Goal: Task Accomplishment & Management: Use online tool/utility

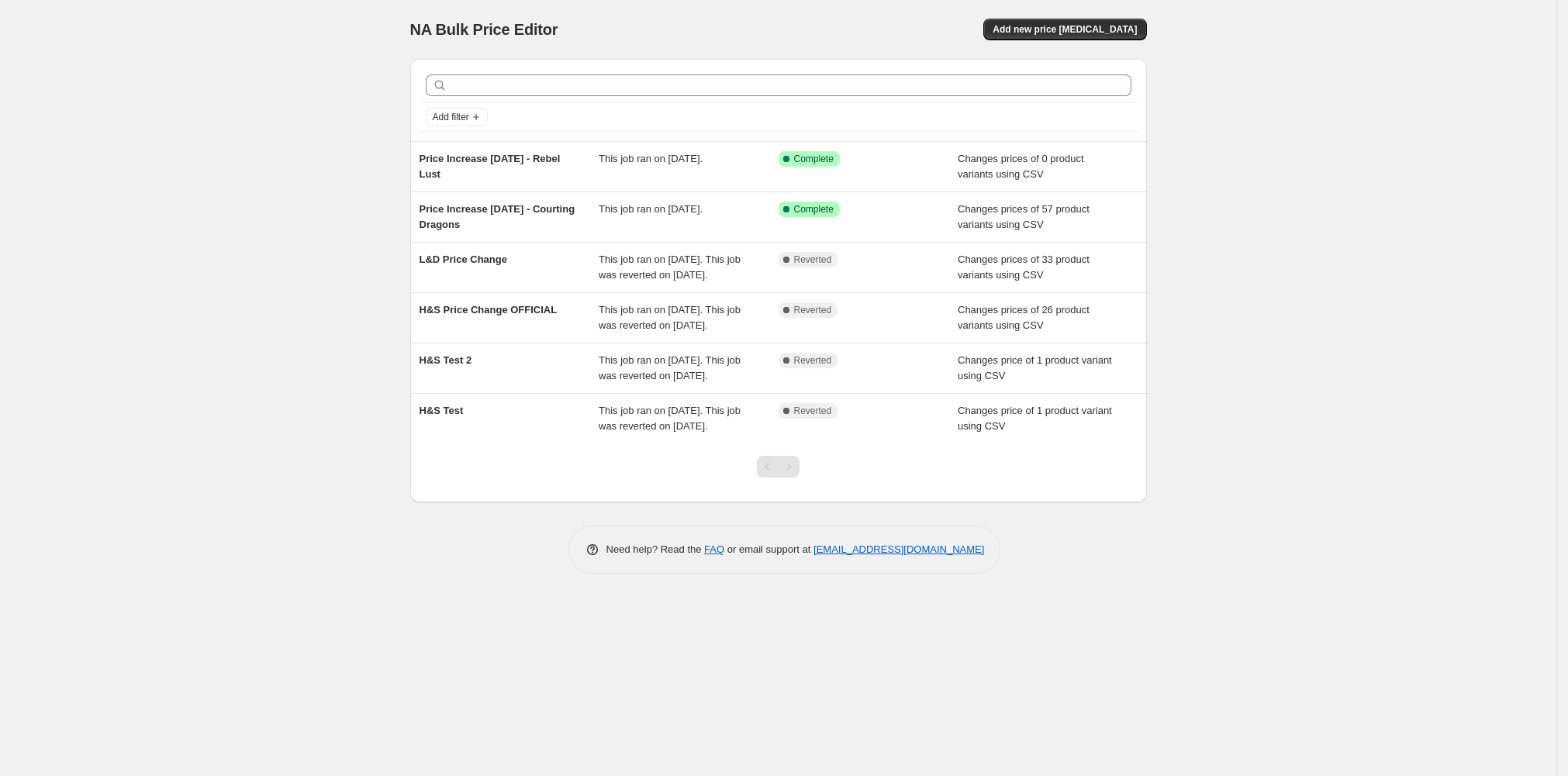
drag, startPoint x: 401, startPoint y: 214, endPoint x: 283, endPoint y: 201, distance: 118.7
click at [283, 201] on div "NA Bulk Price Editor. This page is ready NA Bulk Price Editor Add new price [ME…" at bounding box center [778, 388] width 1556 height 776
copy span "Price Increase [DATE] - Rebel Lust"
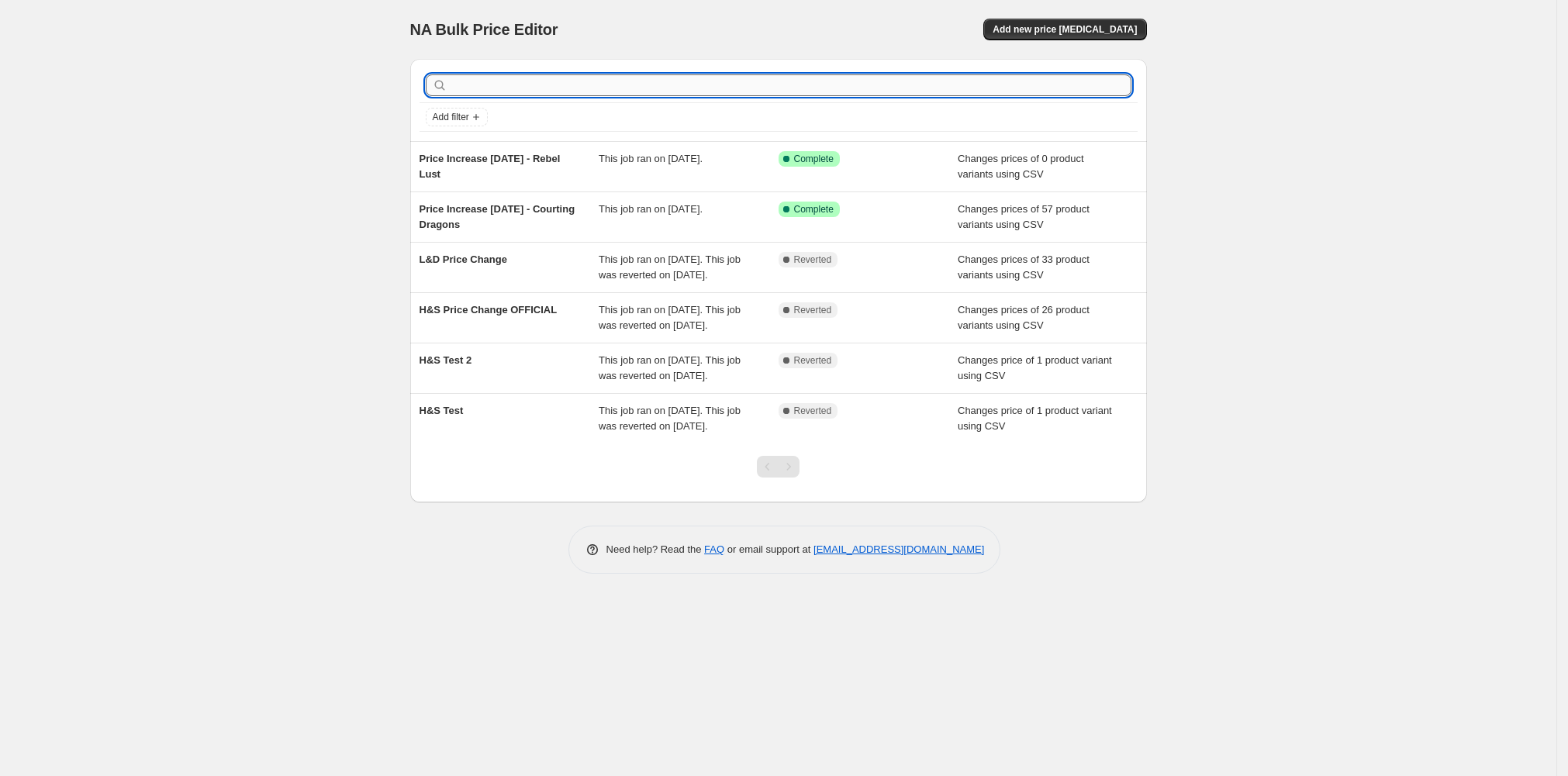
click at [451, 96] on input "text" at bounding box center [791, 85] width 681 height 21
paste input "Price Increase [DATE] - Rebel Lust"
type input "Price Increase [DATE] - Rebel Lust"
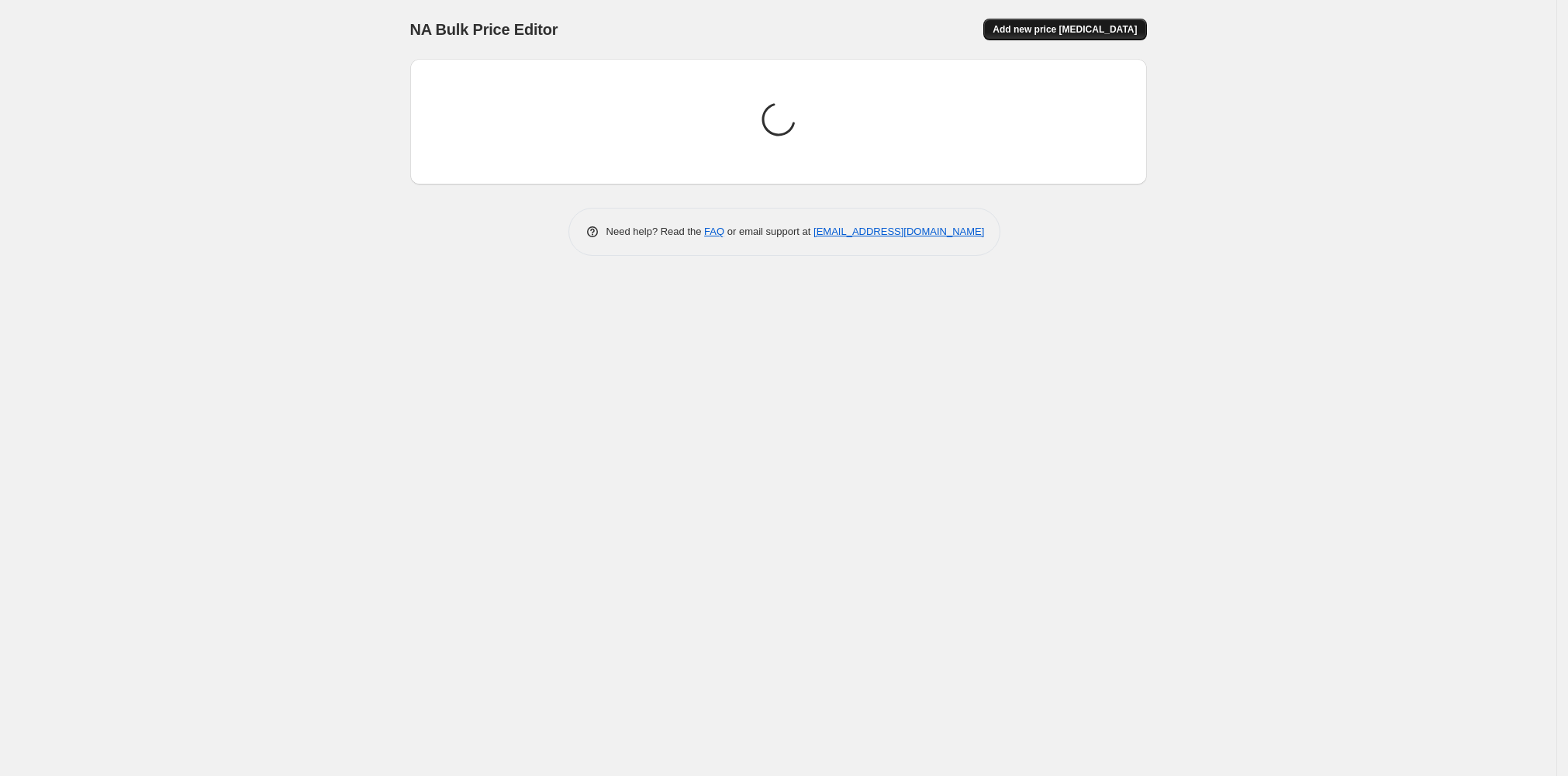
click at [1137, 32] on span "Add new price [MEDICAL_DATA]" at bounding box center [1064, 29] width 144 height 13
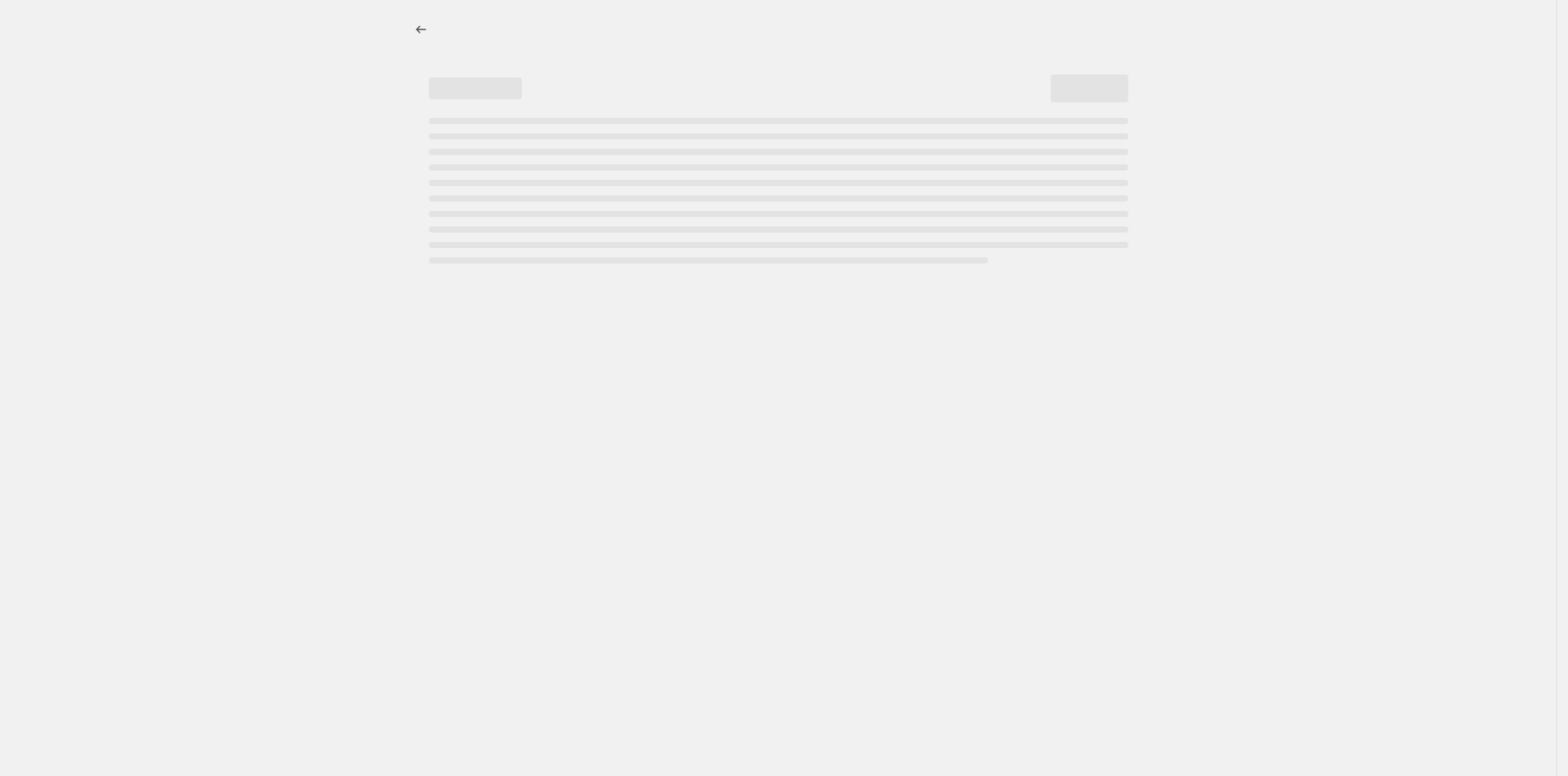
select select "percentage"
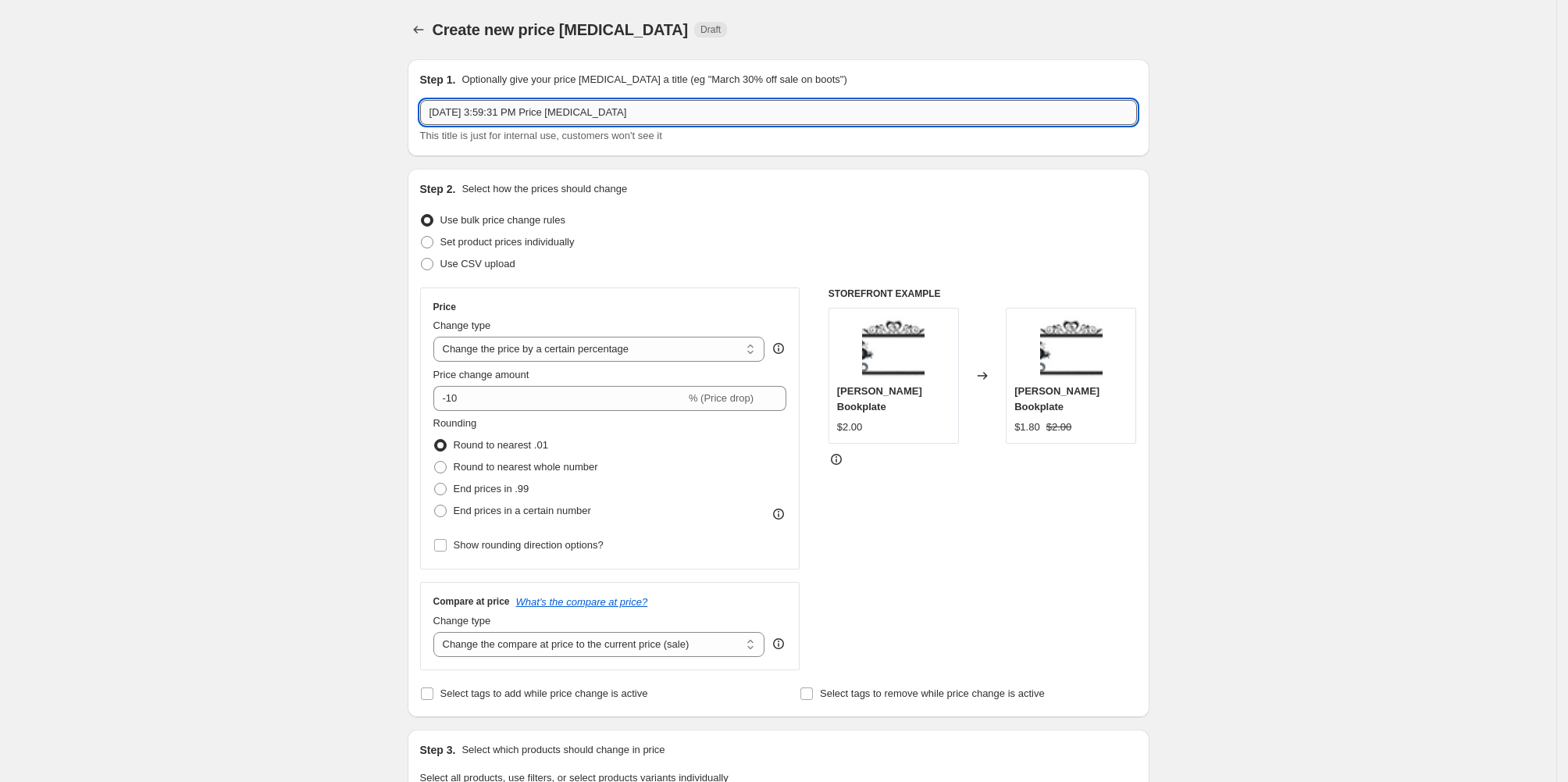
drag, startPoint x: 493, startPoint y: 140, endPoint x: 343, endPoint y: 132, distance: 150.2
click at [420, 125] on input "Aug 12, 2025, 3:59:31 PM Price change job" at bounding box center [778, 112] width 717 height 25
paste input "Price Increase [DATE] - Rebel Lust"
type input "Price Increase [DATE] - Rebel Lust"
click at [421, 270] on span at bounding box center [427, 264] width 13 height 13
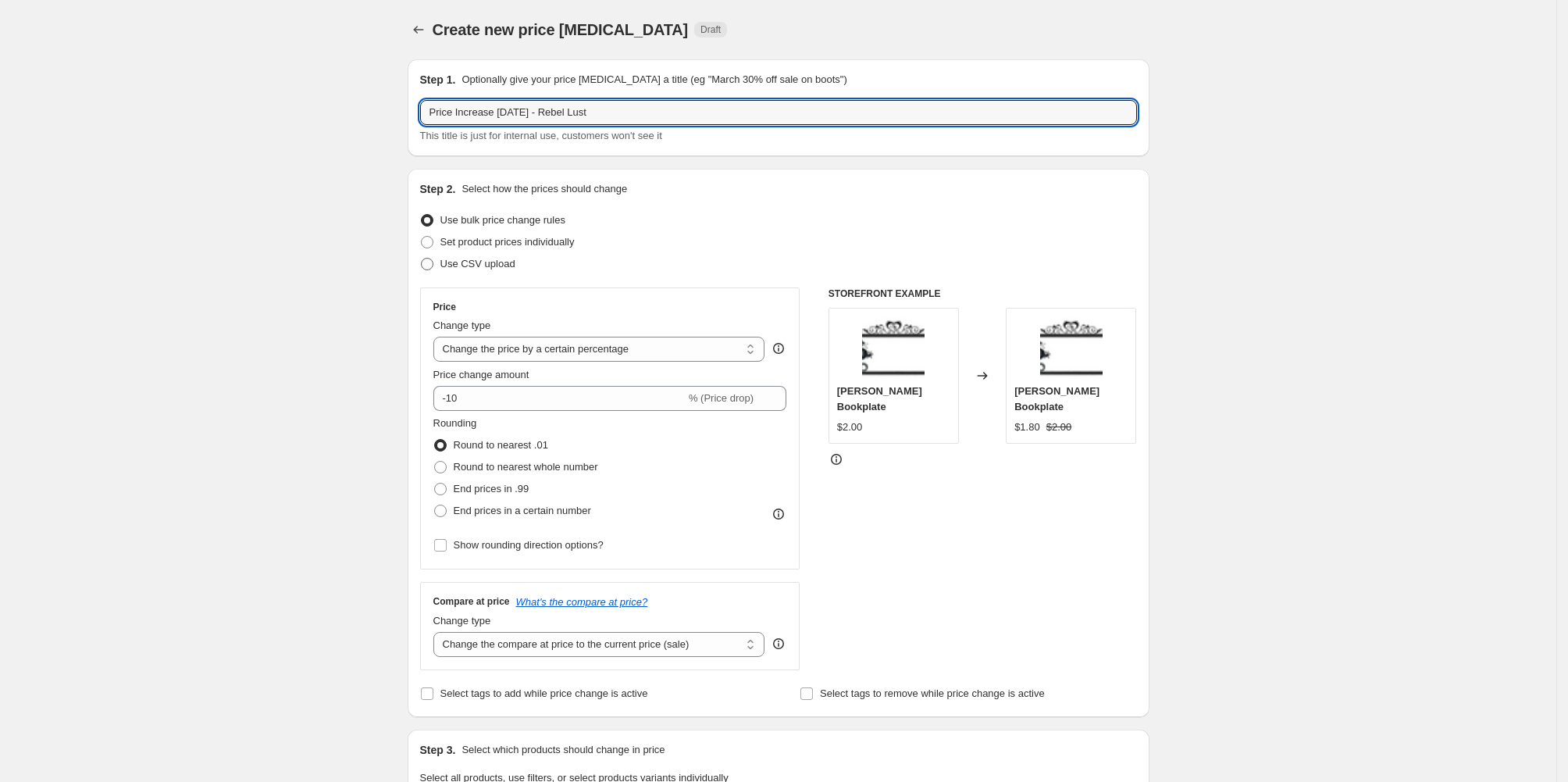
click at [421, 259] on input "Use CSV upload" at bounding box center [421, 258] width 1 height 1
radio input "true"
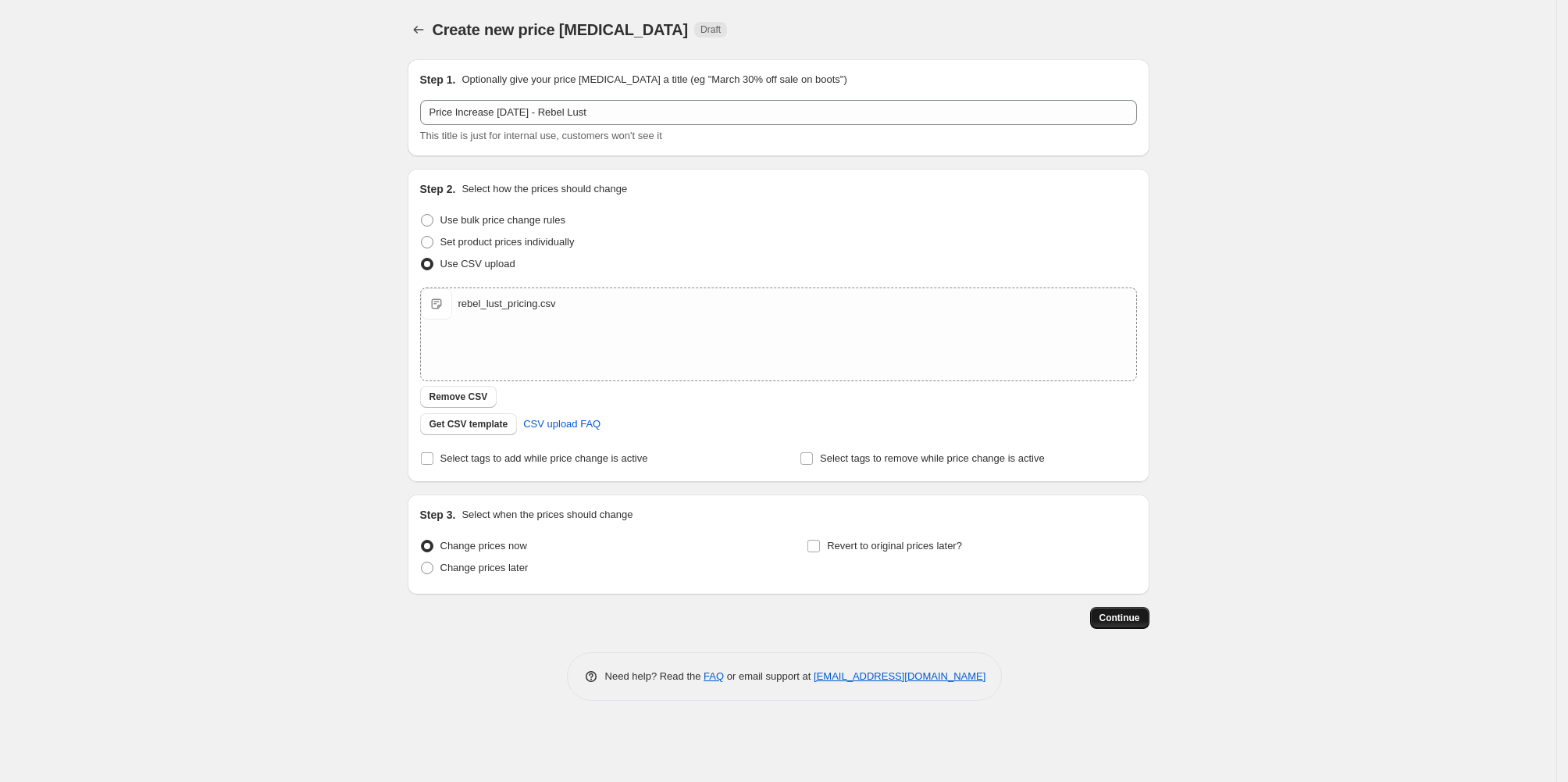
click at [1139, 624] on span "Continue" at bounding box center [1119, 617] width 40 height 13
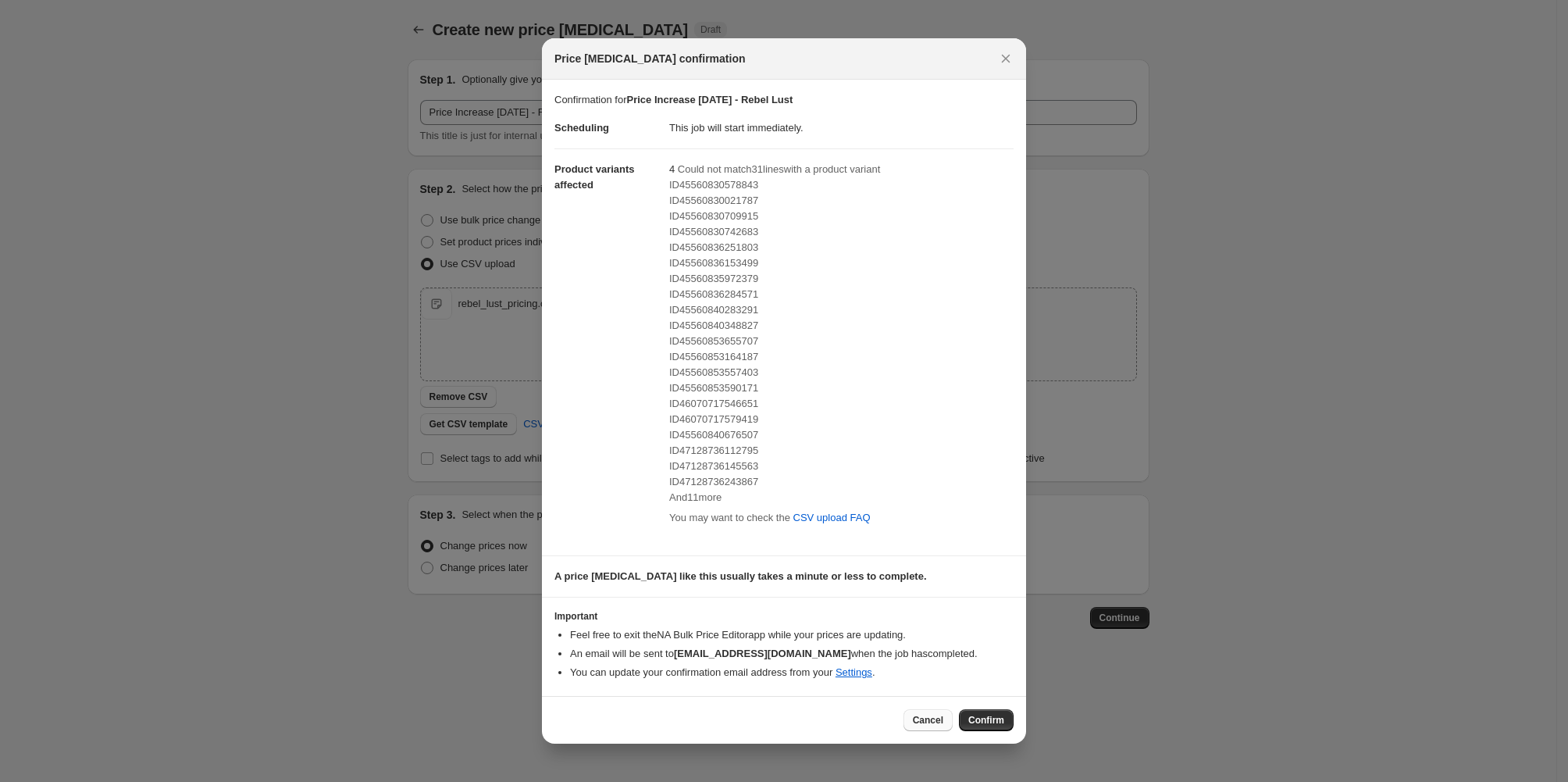
click at [943, 726] on span "Cancel" at bounding box center [928, 720] width 30 height 13
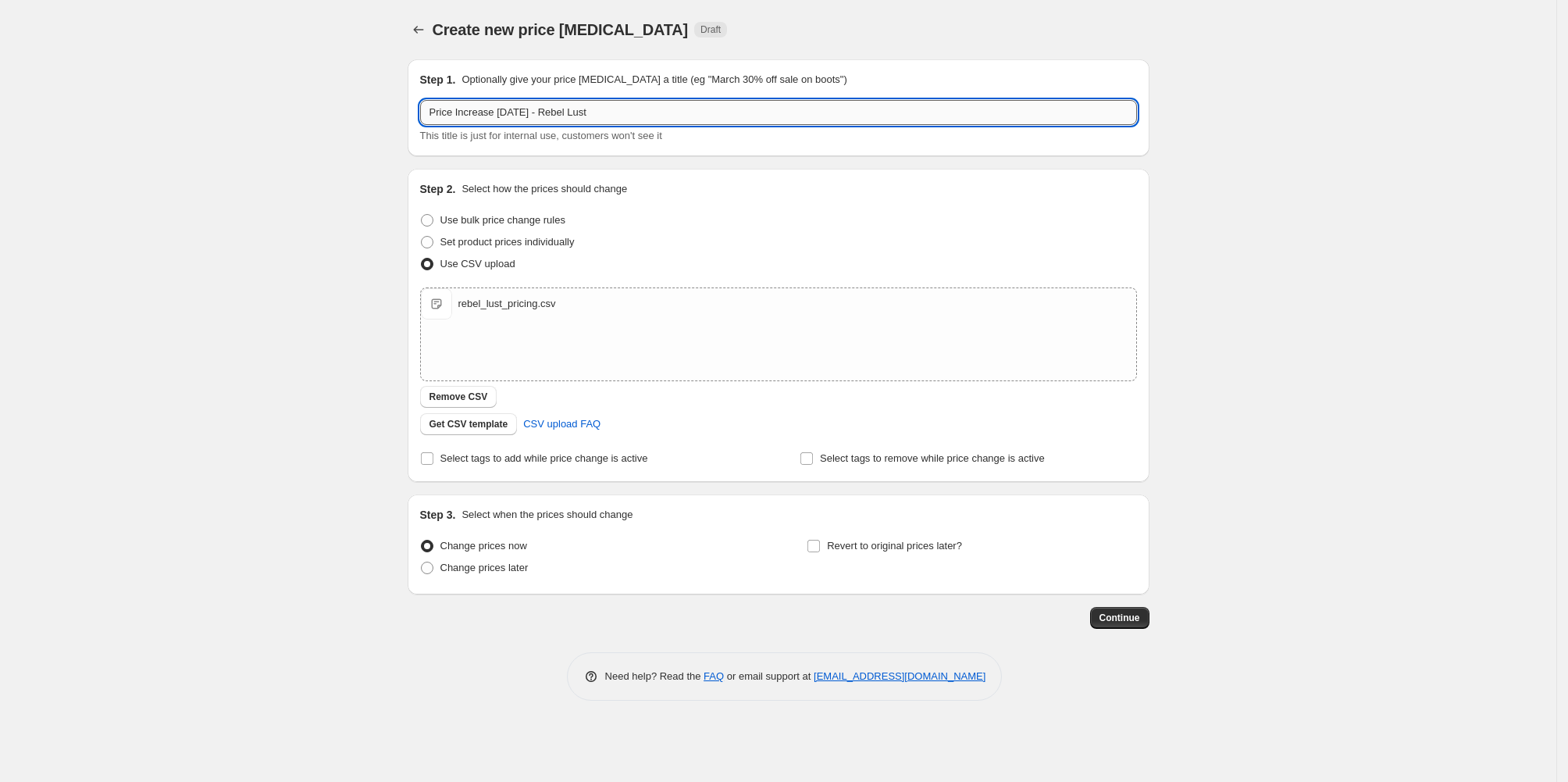
click at [611, 125] on input "Price Increase [DATE] - Rebel Lust" at bounding box center [778, 112] width 717 height 25
type input "Price Increase [DATE] - Rebel Lust Test"
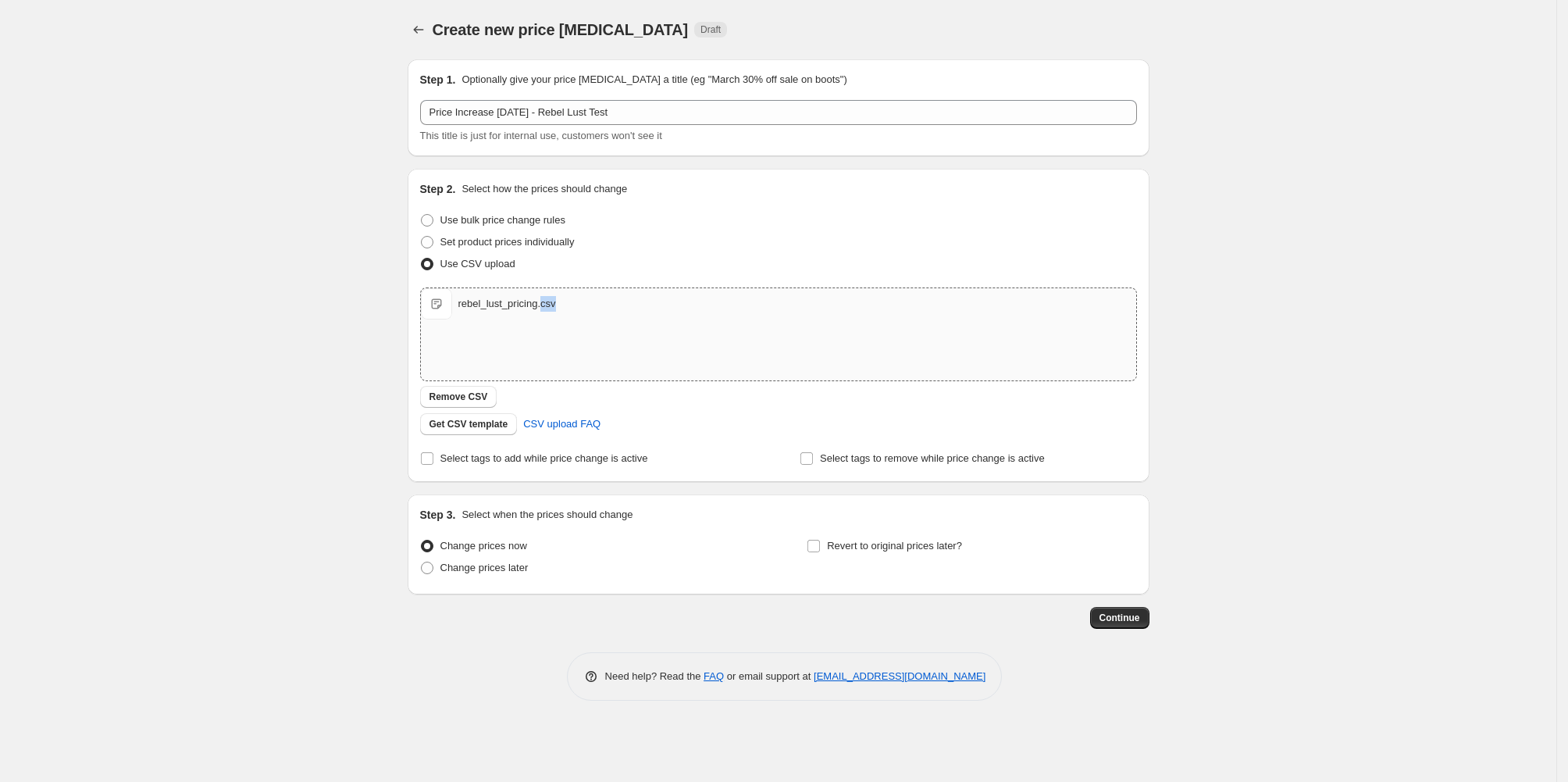
drag, startPoint x: 544, startPoint y: 375, endPoint x: 492, endPoint y: 366, distance: 52.8
click at [492, 320] on div "rebel_lust_pricing.csv rebel_lust_pricing.csv" at bounding box center [778, 304] width 715 height 31
type input "C:\fakepath\rebel_lust_test.csv"
click at [1139, 624] on span "Continue" at bounding box center [1119, 617] width 40 height 13
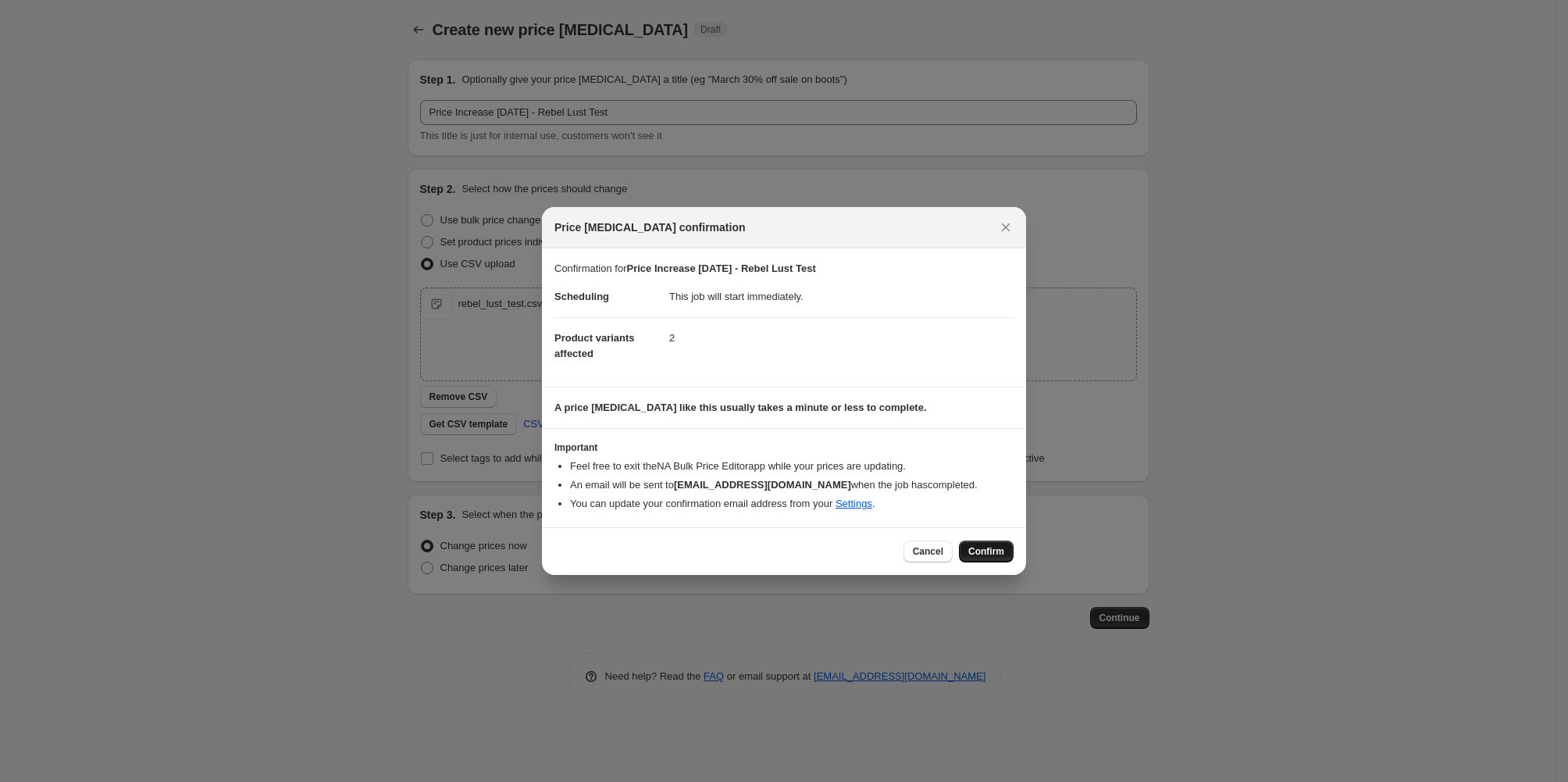
click at [1004, 557] on span "Confirm" at bounding box center [986, 551] width 36 height 13
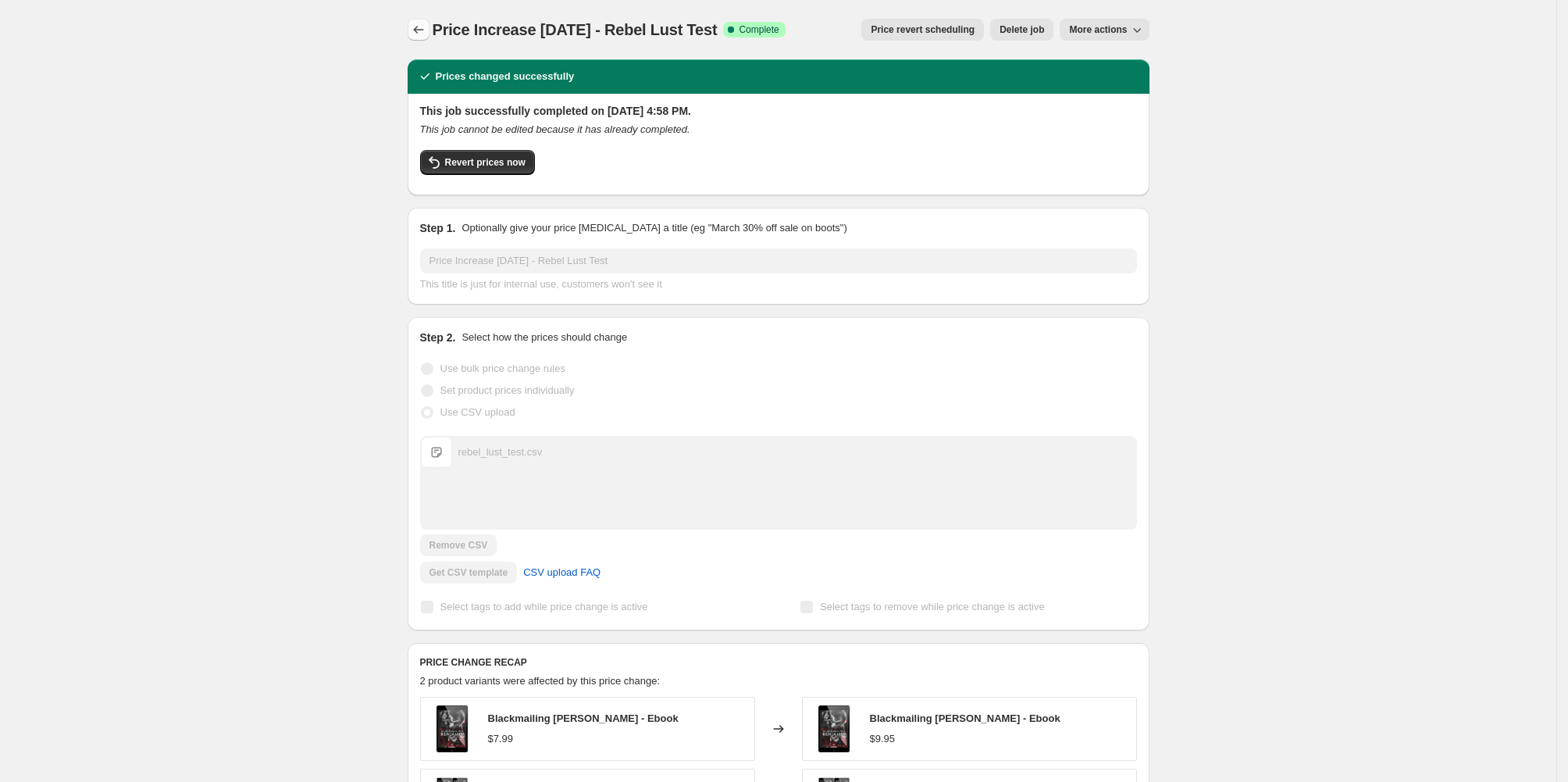
click at [411, 34] on icon "Price change jobs" at bounding box center [419, 29] width 16 height 16
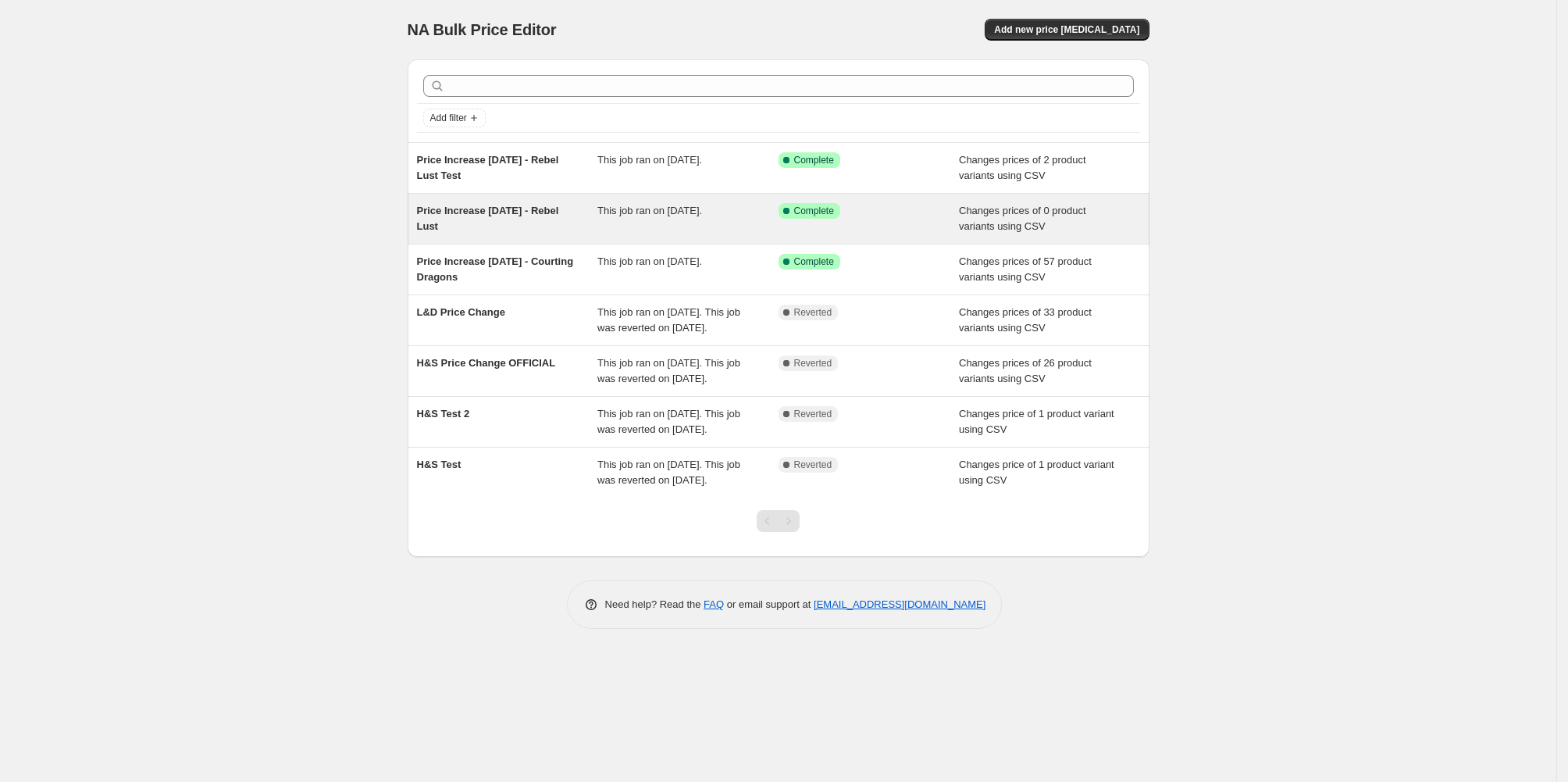
click at [521, 235] on div "Price Increase [DATE] - Rebel Lust" at bounding box center [507, 219] width 181 height 31
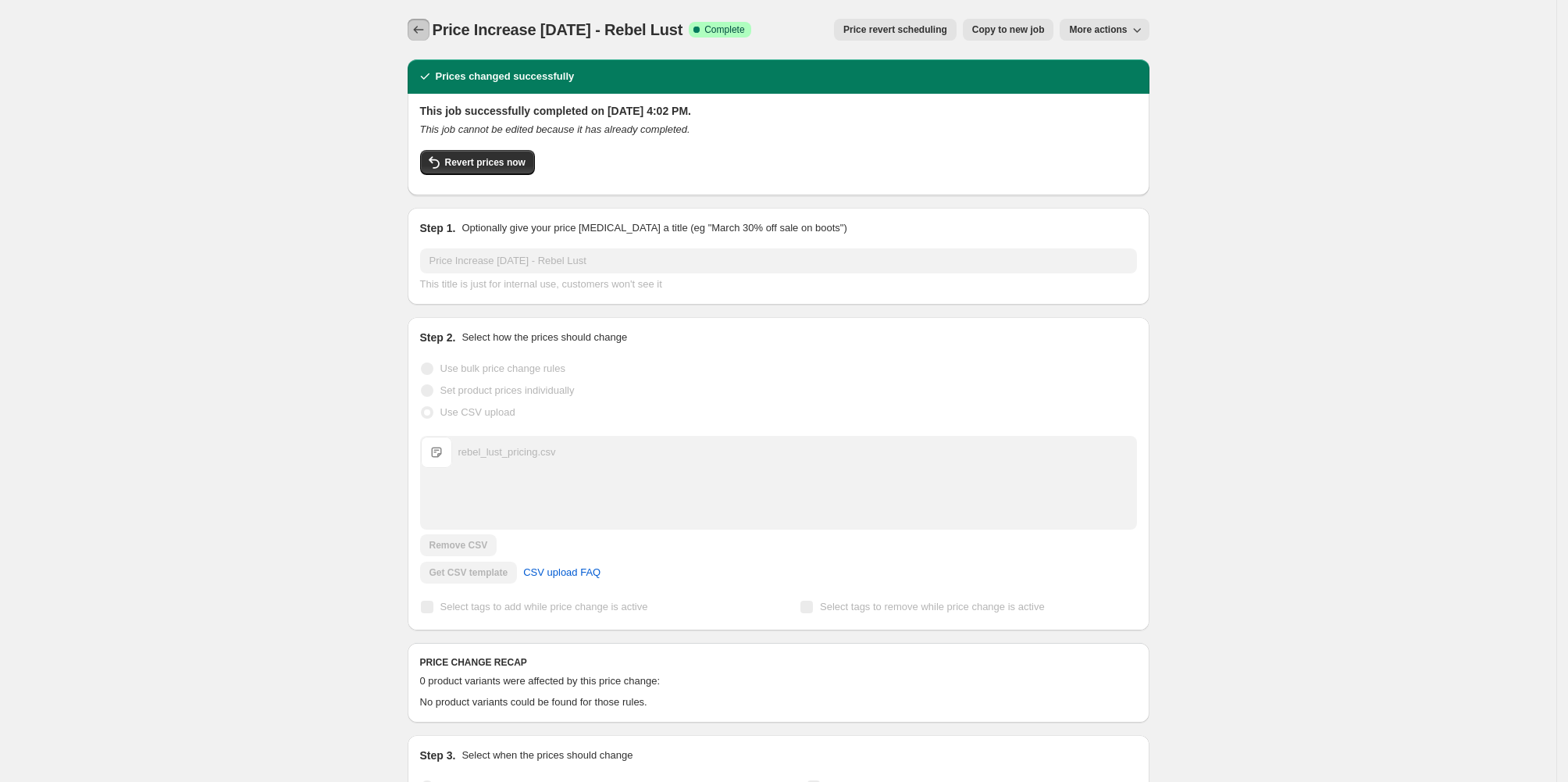
click at [411, 36] on icon "Price change jobs" at bounding box center [419, 29] width 16 height 16
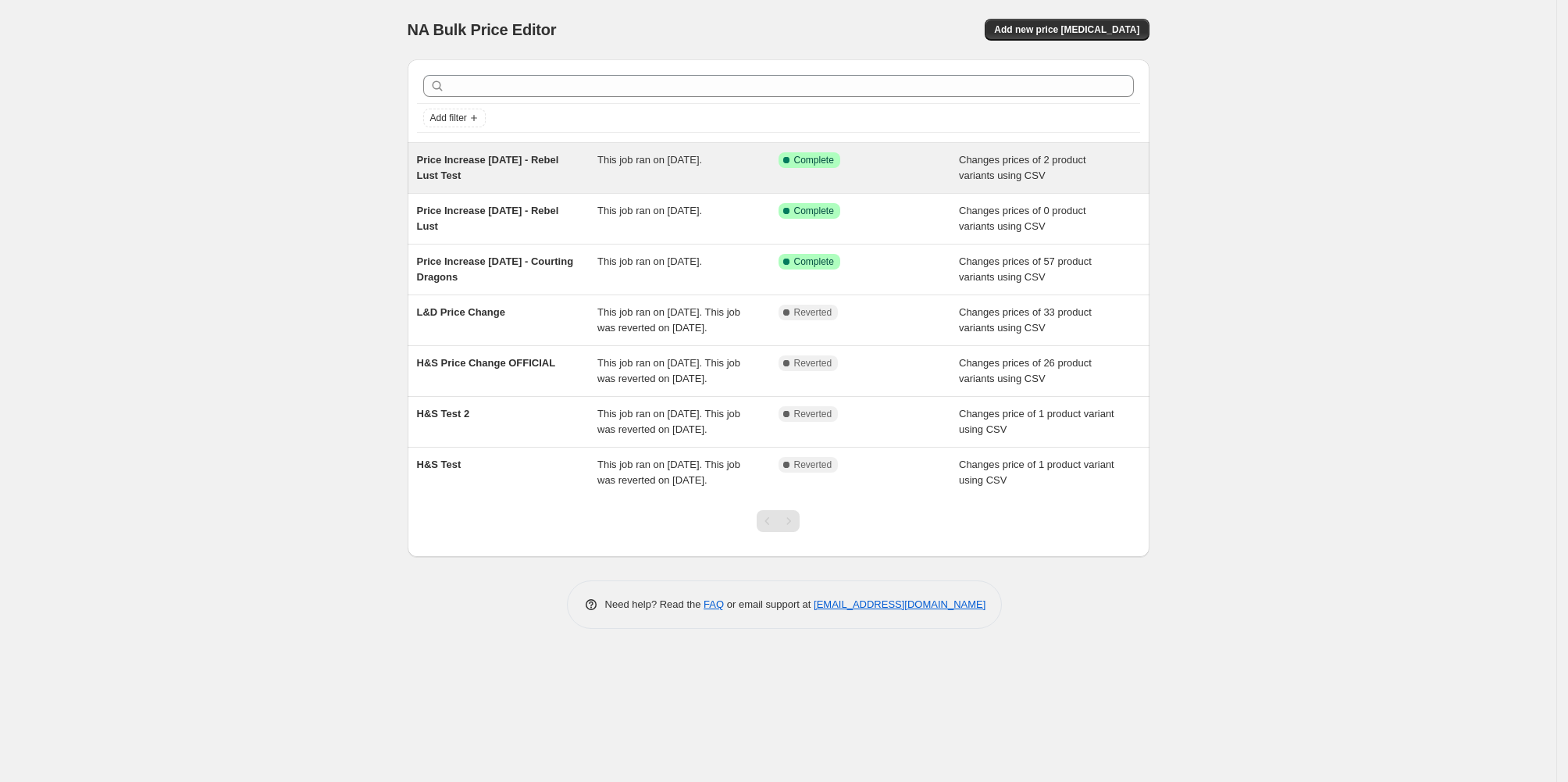
drag, startPoint x: 429, startPoint y: 224, endPoint x: 330, endPoint y: 189, distance: 105.0
click at [408, 189] on div "Price Increase [DATE] - Rebel Lust Test This job ran on [DATE]. Success Complet…" at bounding box center [779, 168] width 741 height 50
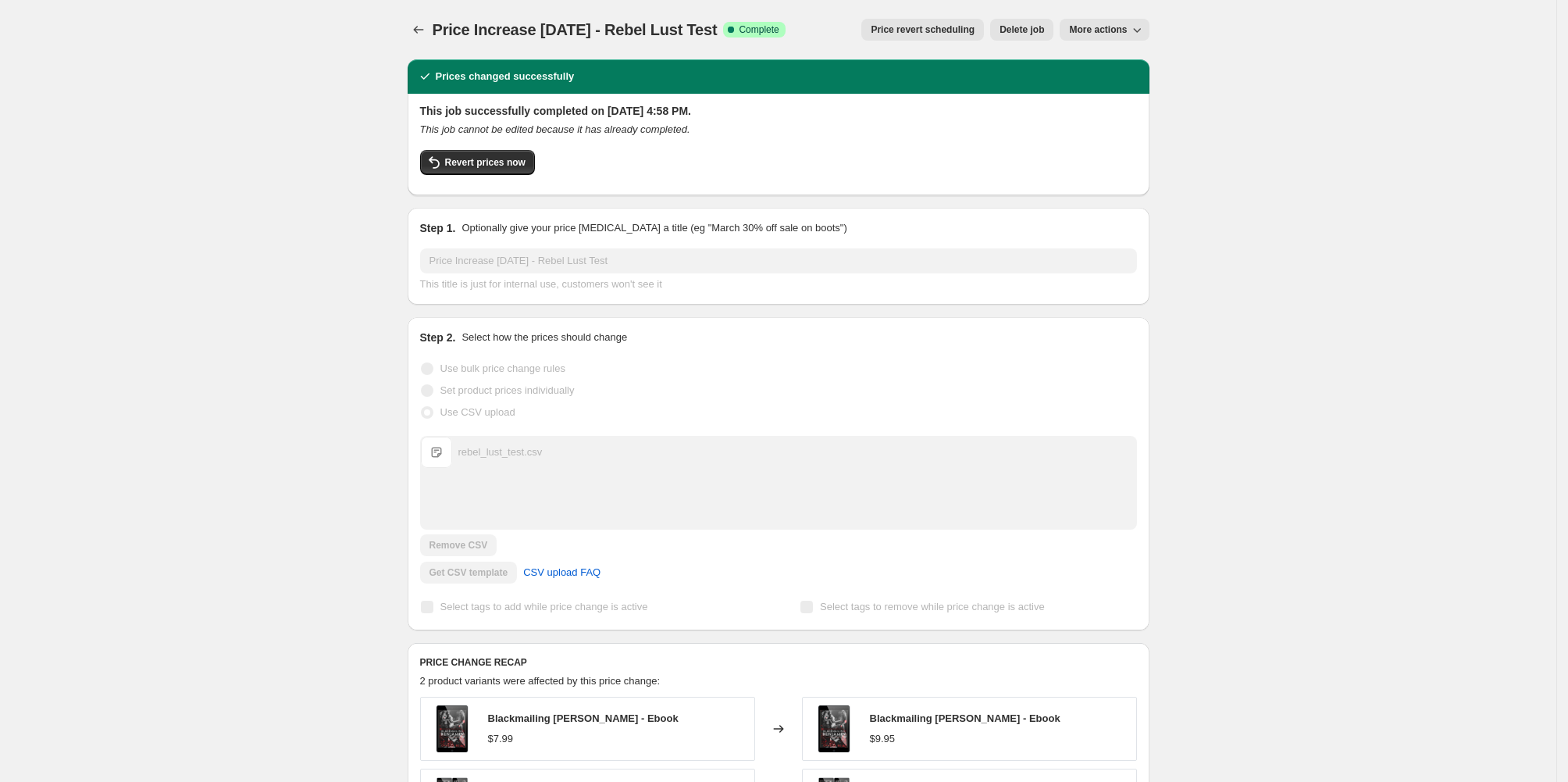
drag, startPoint x: 750, startPoint y: 35, endPoint x: 325, endPoint y: 21, distance: 425.2
click at [408, 21] on div "Price Increase [DATE] - Rebel Lust Test. This page is ready Price Increase [DAT…" at bounding box center [779, 29] width 741 height 60
copy span "Price Increase [DATE] - Rebel Lust Test"
click at [411, 36] on icon "Price change jobs" at bounding box center [419, 29] width 16 height 16
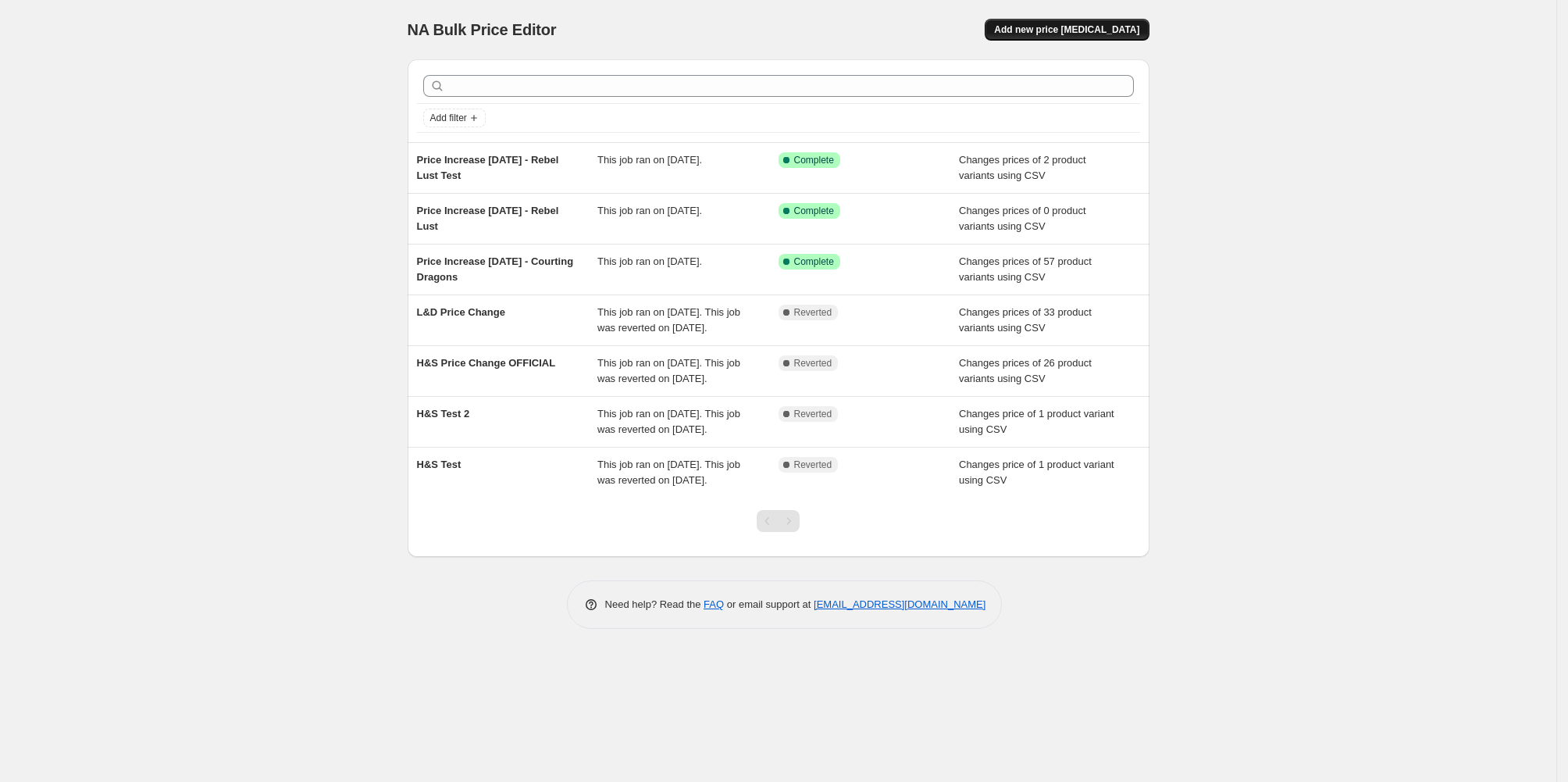
click at [1139, 35] on span "Add new price [MEDICAL_DATA]" at bounding box center [1067, 29] width 145 height 13
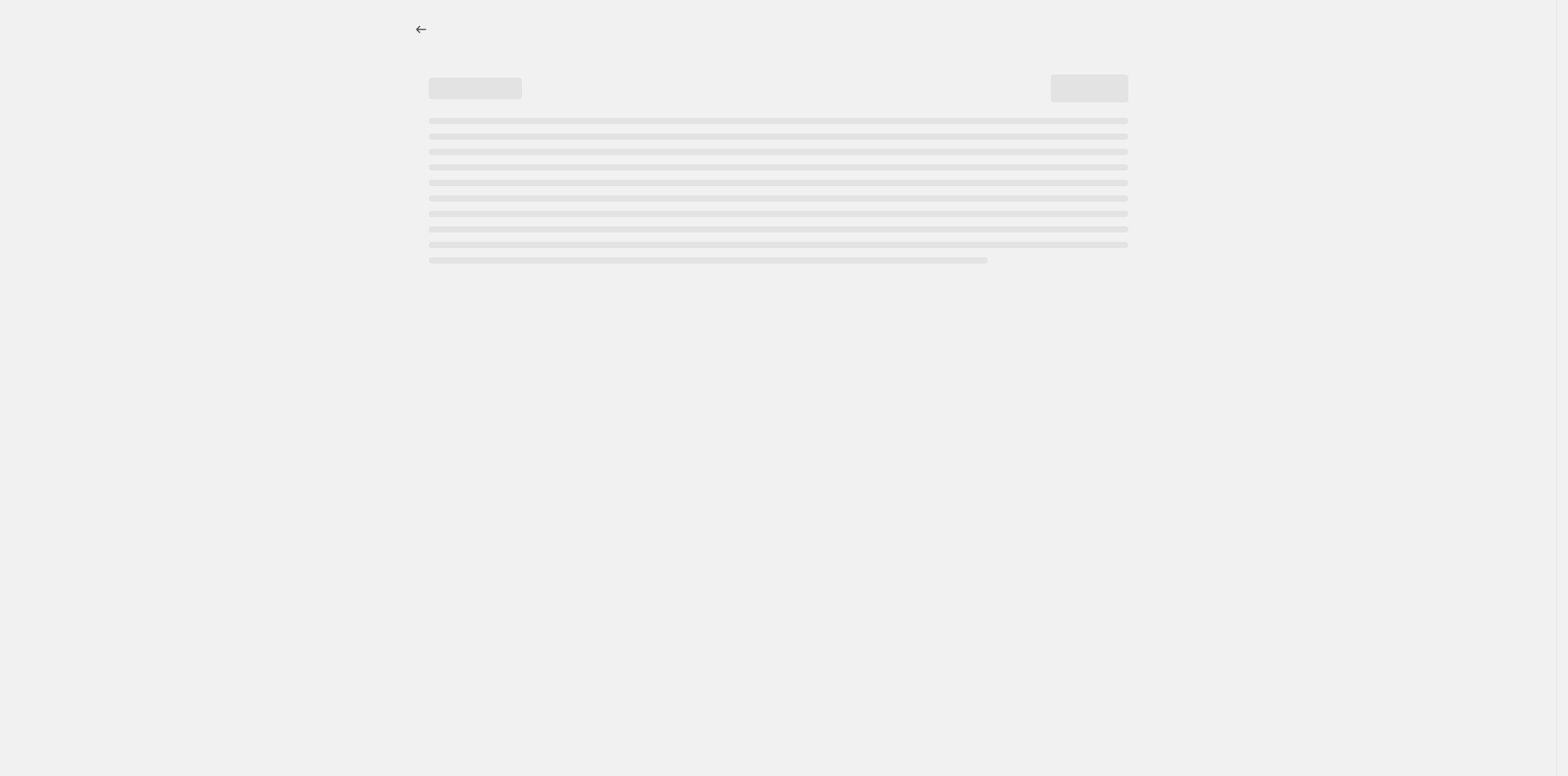
select select "percentage"
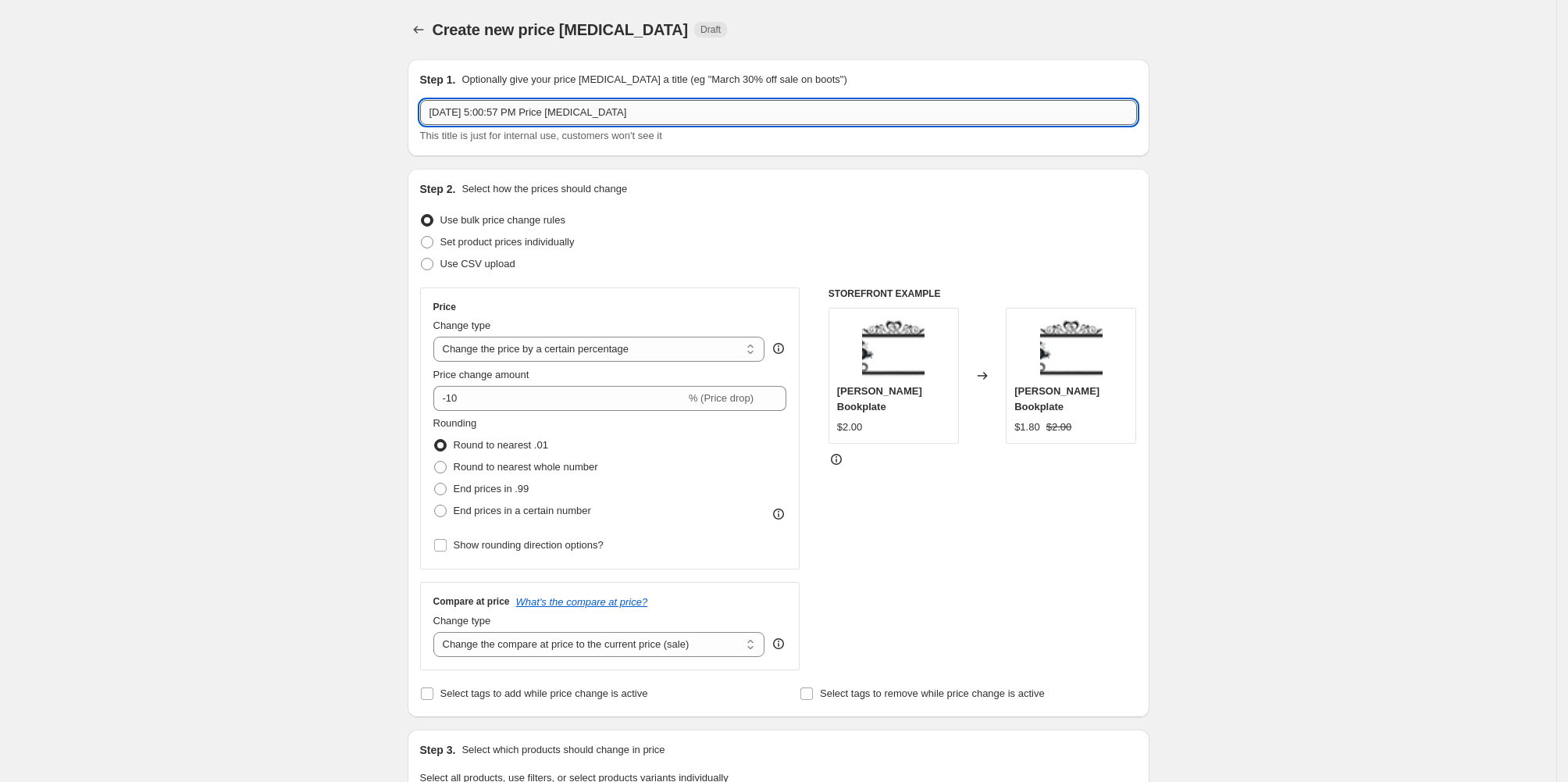
click at [470, 125] on input "[DATE] 5:00:57 PM Price [MEDICAL_DATA]" at bounding box center [778, 112] width 717 height 25
paste input "Price Increase [DATE] - Rebel Lust Test"
drag, startPoint x: 614, startPoint y: 144, endPoint x: 582, endPoint y: 134, distance: 33.5
click at [582, 125] on input "Price Increase [DATE] - Rebel Lust Test" at bounding box center [778, 112] width 717 height 25
type input "Price Increase [DATE] - Rebel Lust Correct"
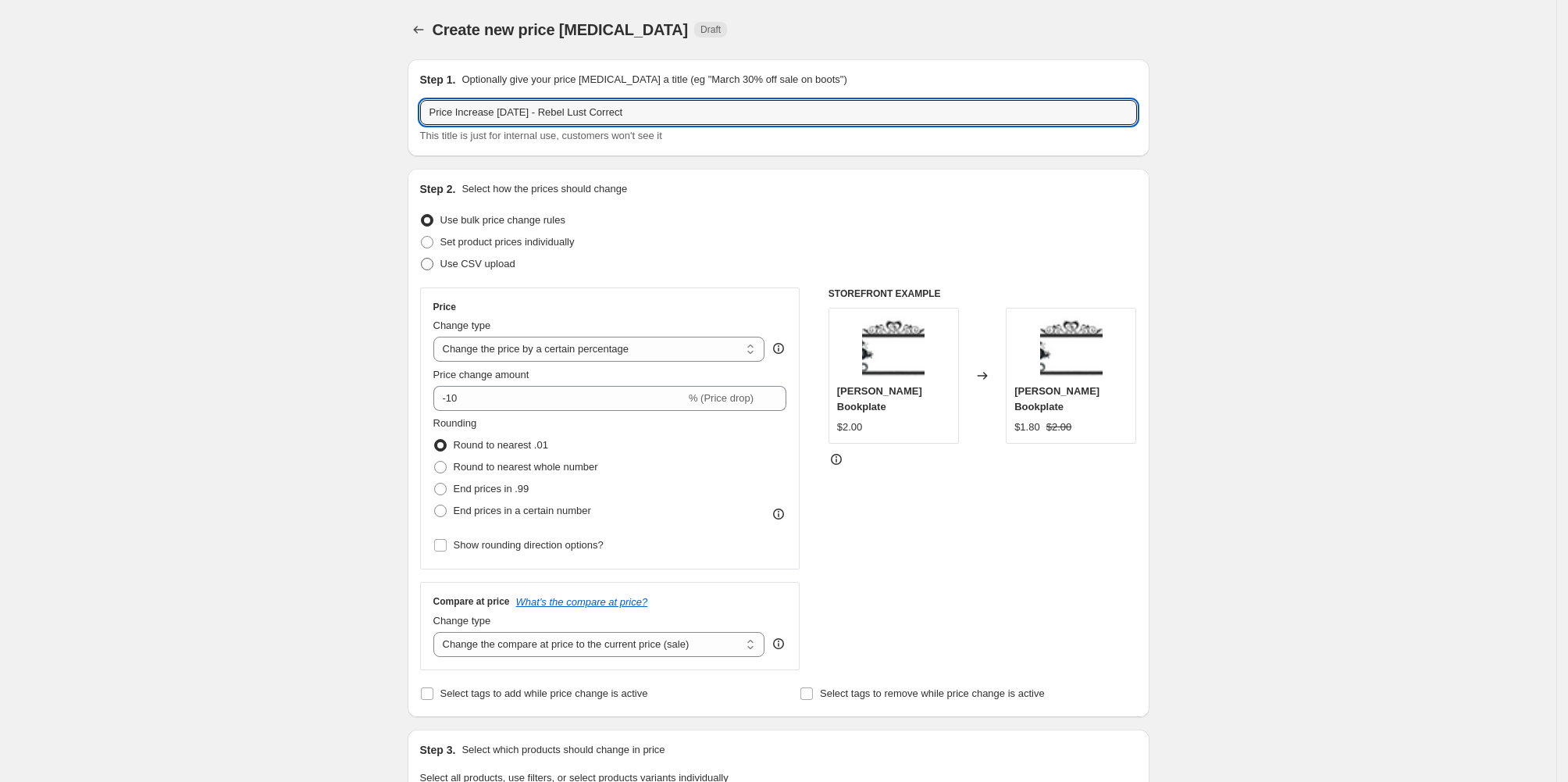
click at [440, 270] on span "Use CSV upload" at bounding box center [478, 264] width 75 height 12
click at [421, 259] on input "Use CSV upload" at bounding box center [421, 258] width 1 height 1
radio input "true"
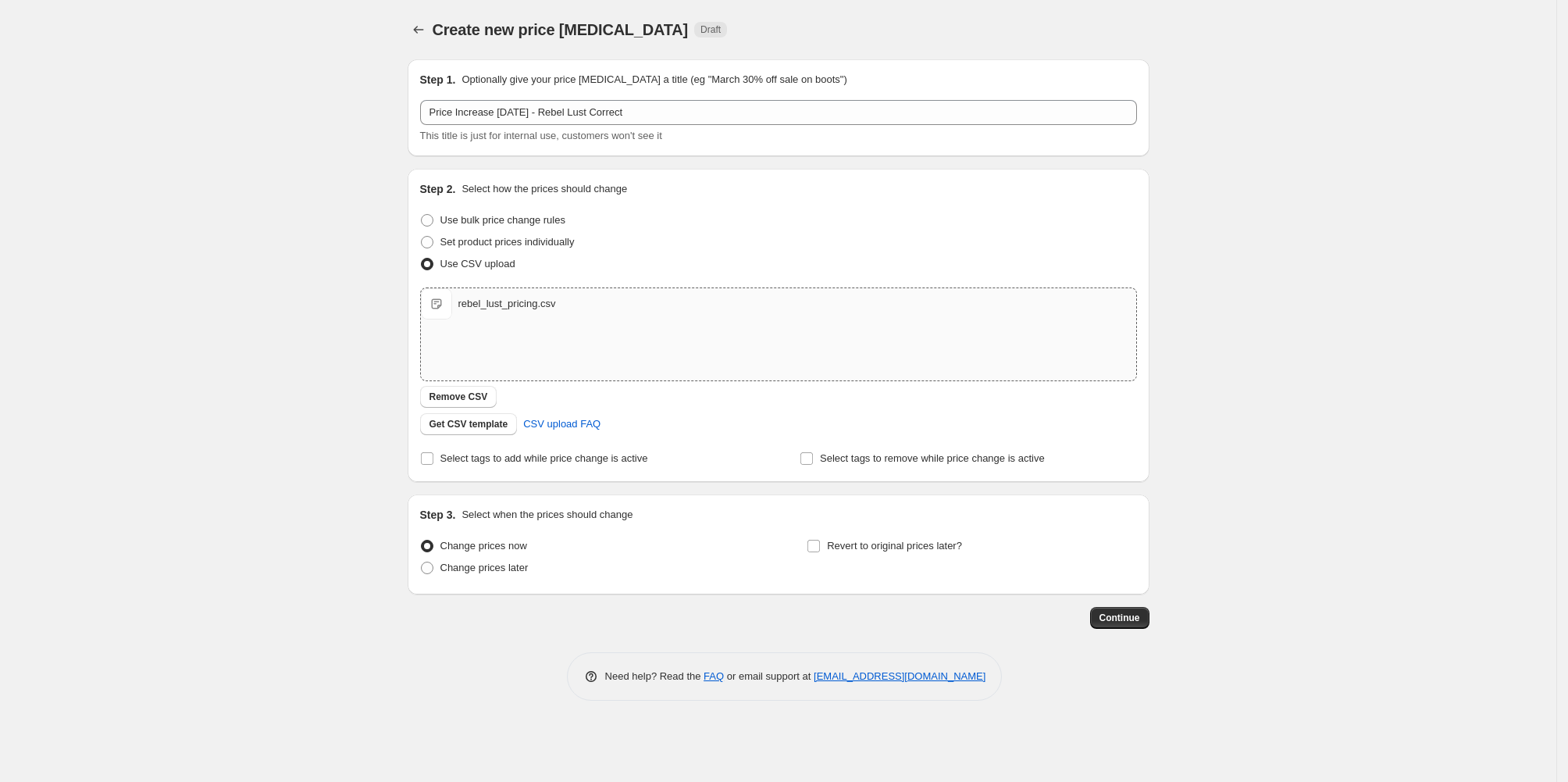
scroll to position [83, 0]
click at [1139, 624] on span "Continue" at bounding box center [1119, 617] width 40 height 13
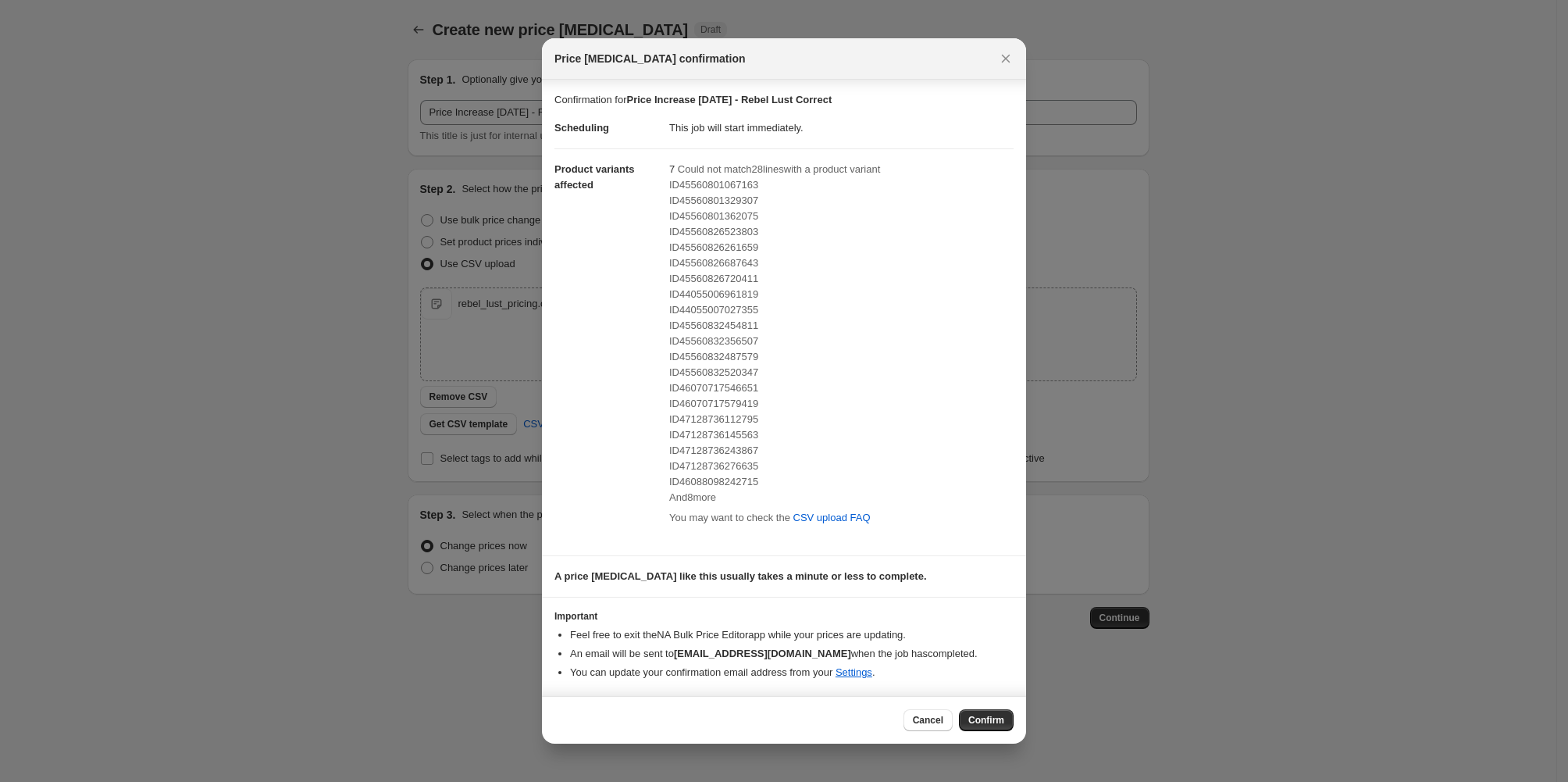
scroll to position [21, 0]
click at [943, 725] on span "Cancel" at bounding box center [928, 720] width 30 height 13
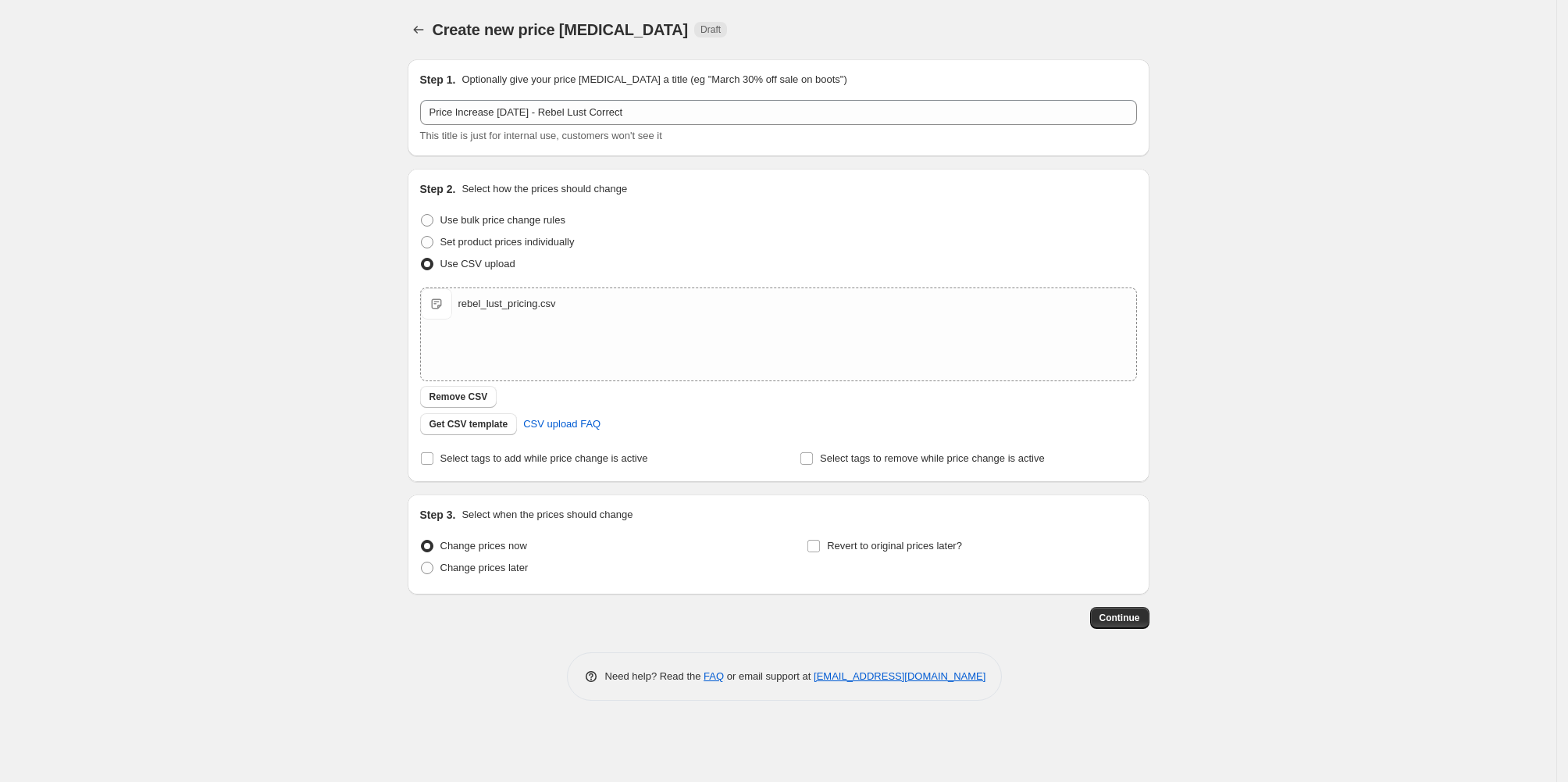
scroll to position [0, 0]
click at [413, 33] on icon "Price change jobs" at bounding box center [418, 29] width 10 height 8
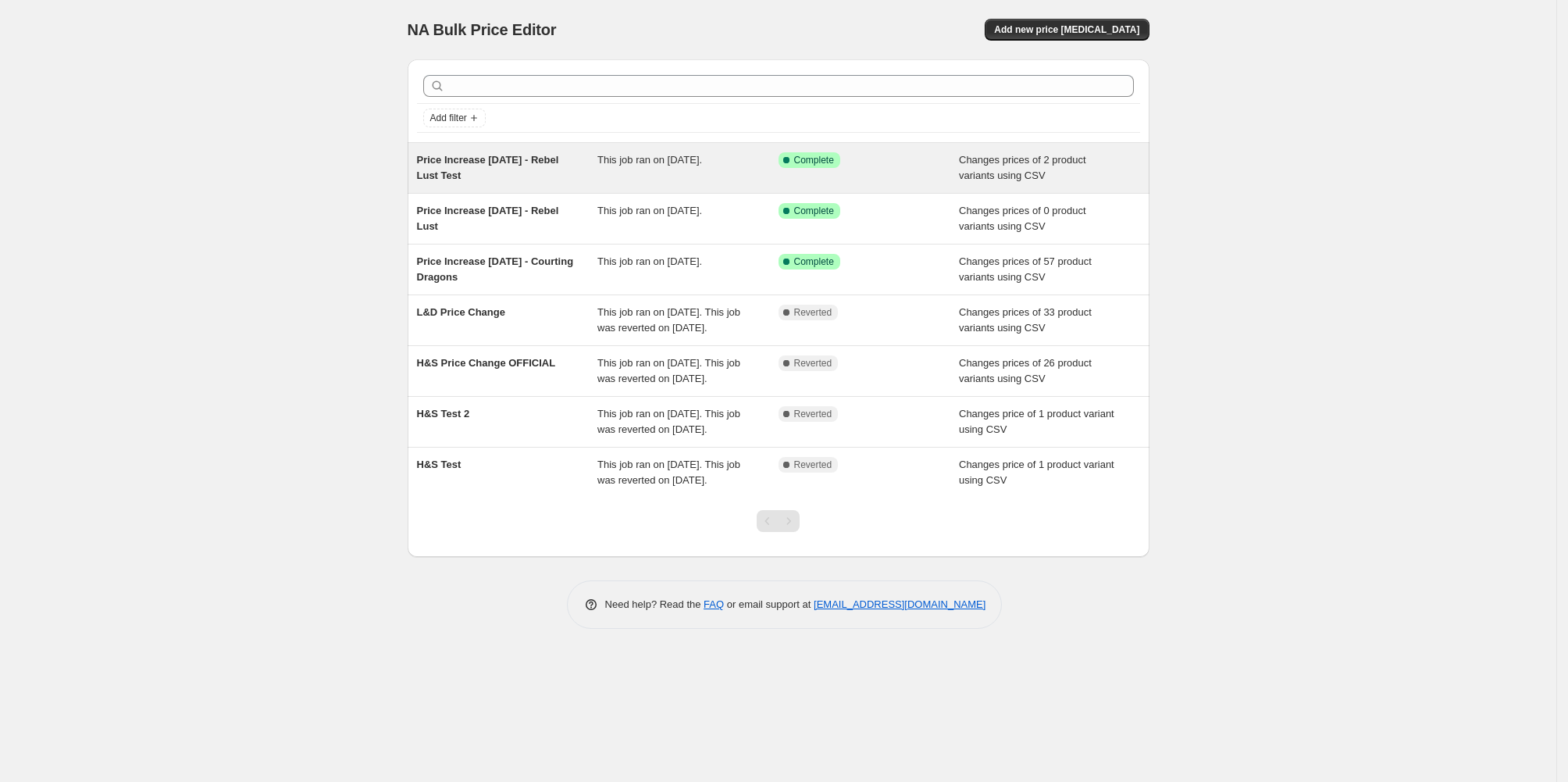
drag, startPoint x: 425, startPoint y: 221, endPoint x: 328, endPoint y: 197, distance: 99.9
click at [408, 193] on div "Price Increase [DATE] - Rebel Lust Test This job ran on [DATE]. Success Complet…" at bounding box center [779, 168] width 741 height 50
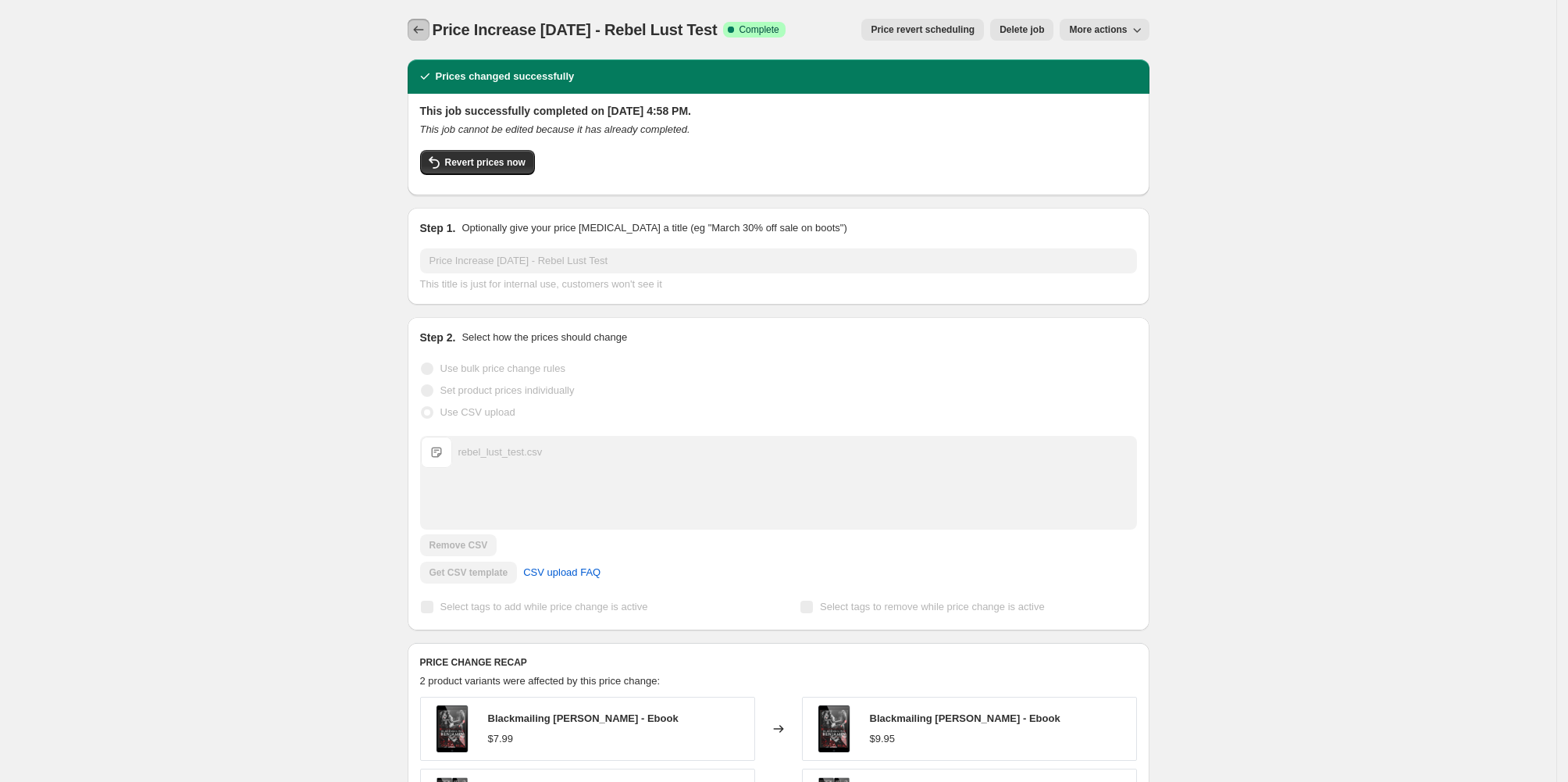
click at [411, 36] on icon "Price change jobs" at bounding box center [419, 29] width 16 height 16
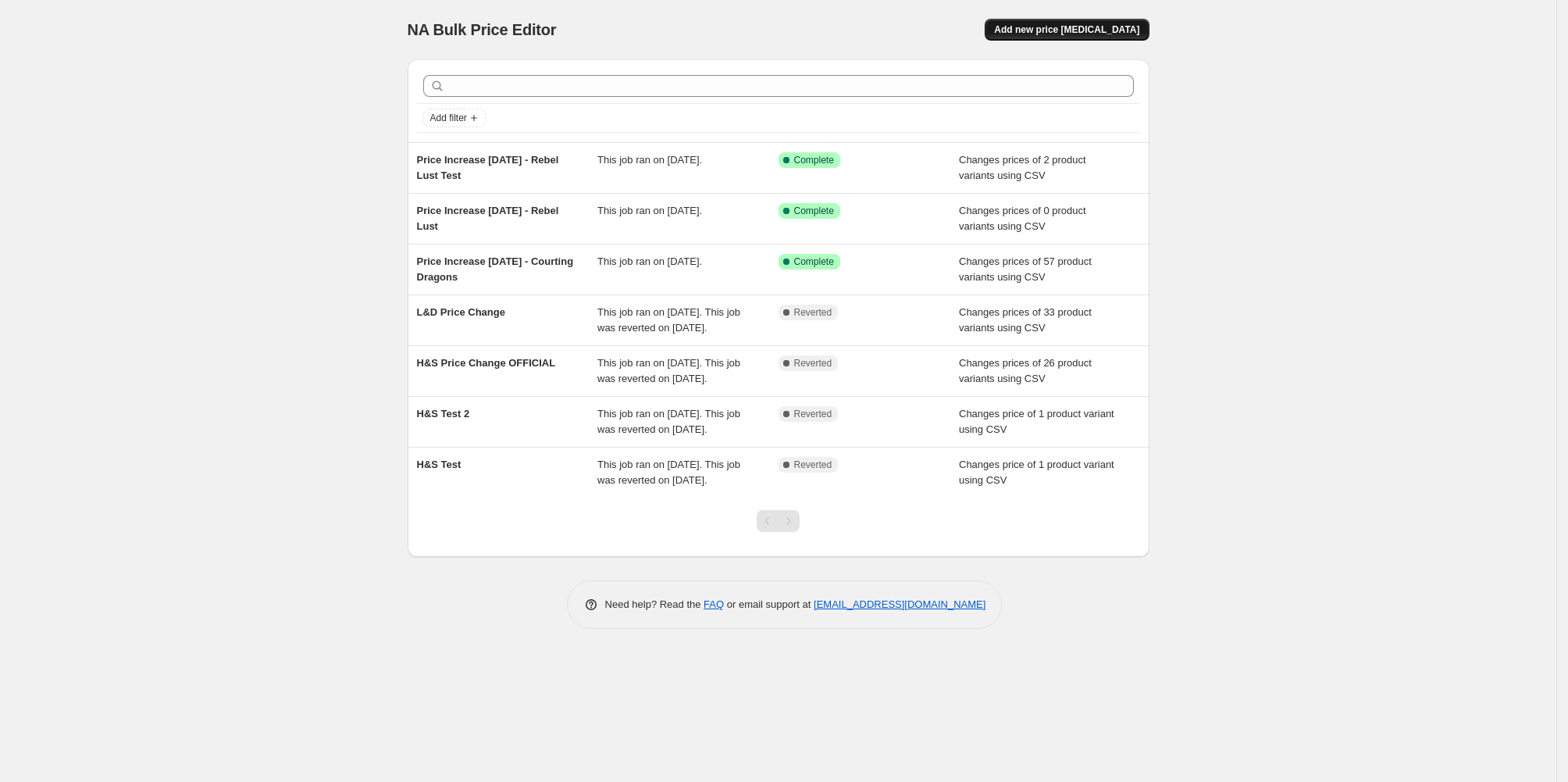
click at [1113, 33] on span "Add new price [MEDICAL_DATA]" at bounding box center [1067, 29] width 145 height 13
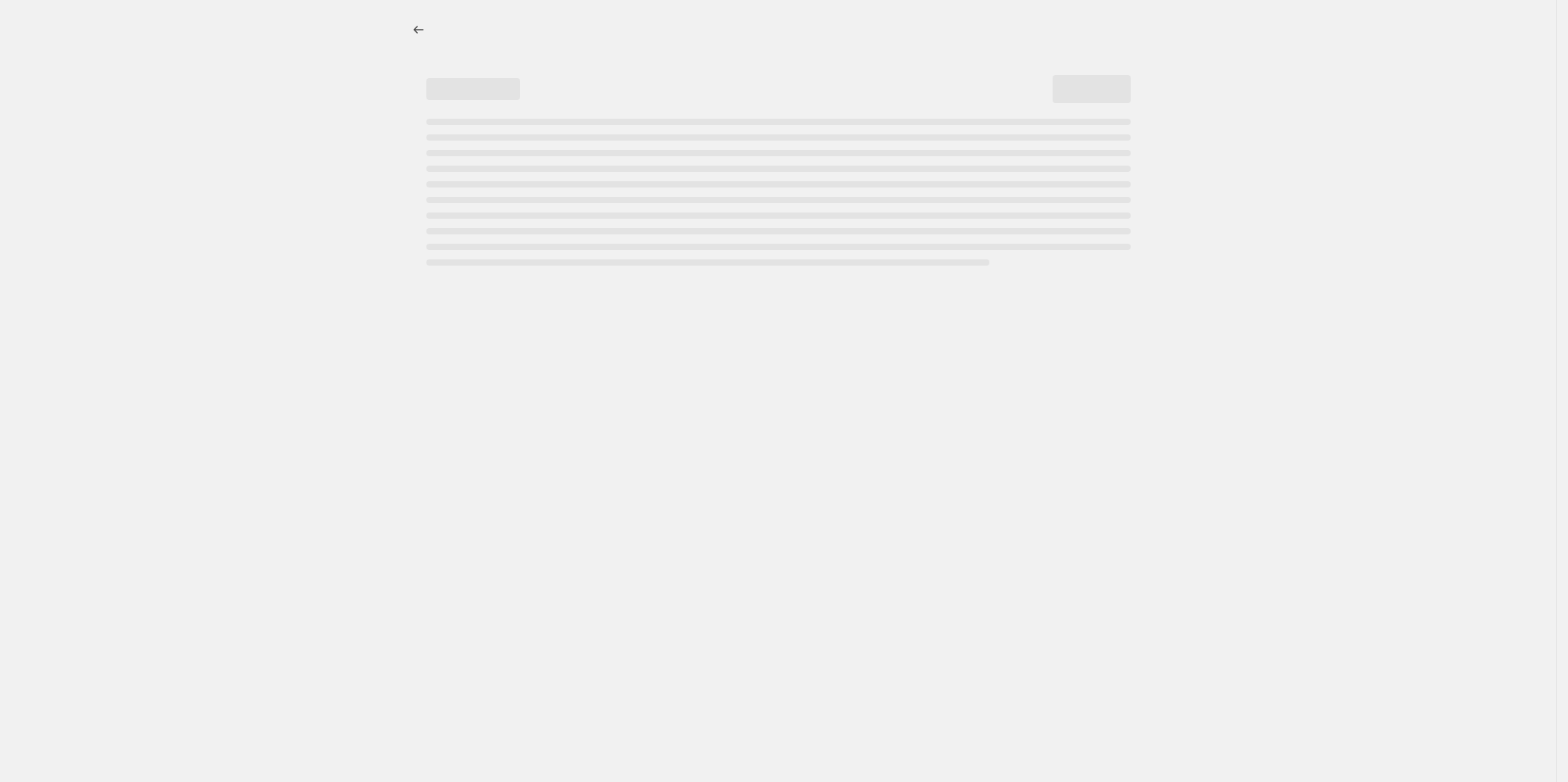
select select "percentage"
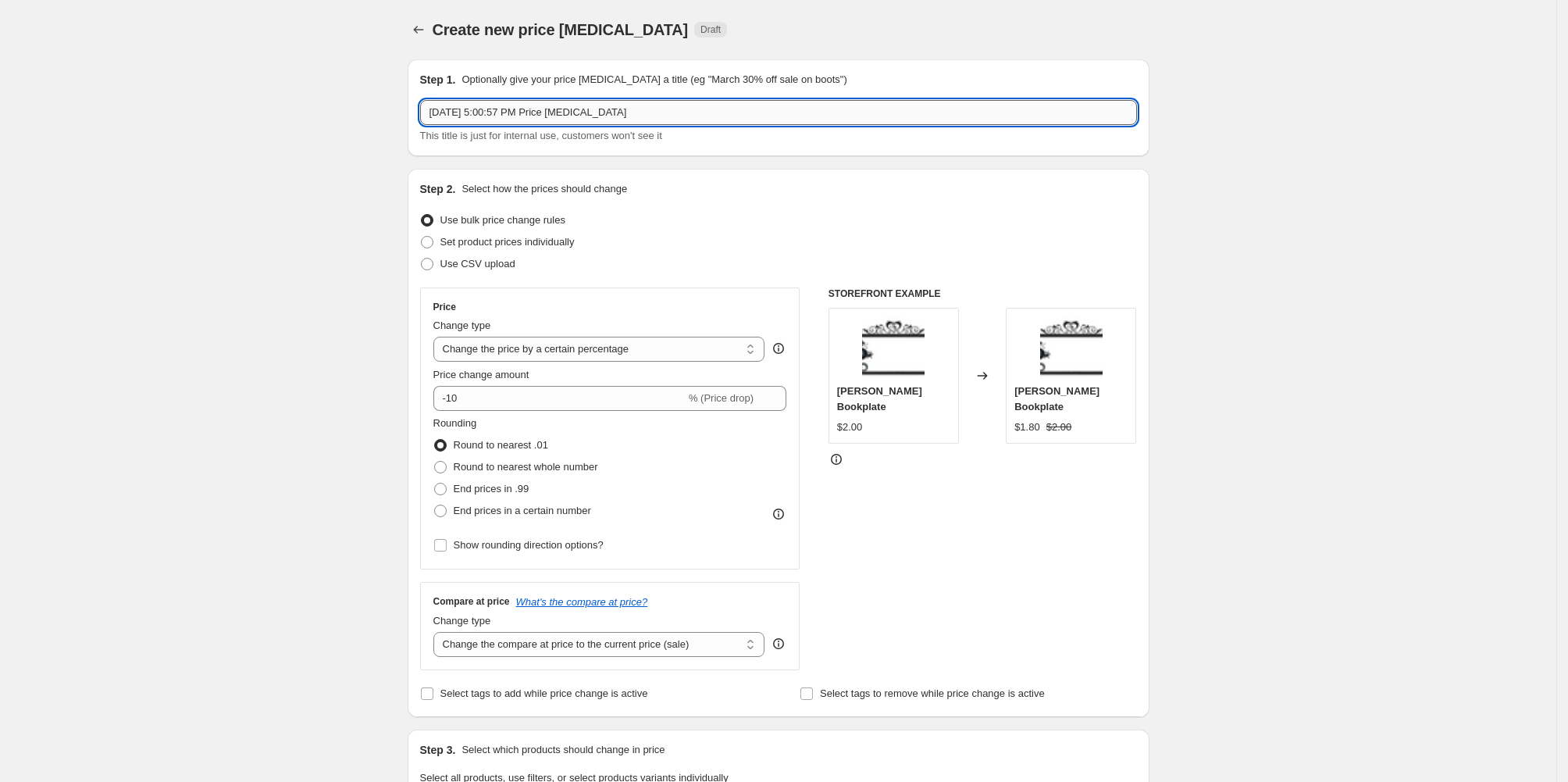
click at [420, 125] on input "[DATE] 5:00:57 PM Price [MEDICAL_DATA]" at bounding box center [778, 112] width 717 height 25
paste input "Variant ID,Variant Name,Variant SKU,Variant Price,Variant Compare At Price ID45…"
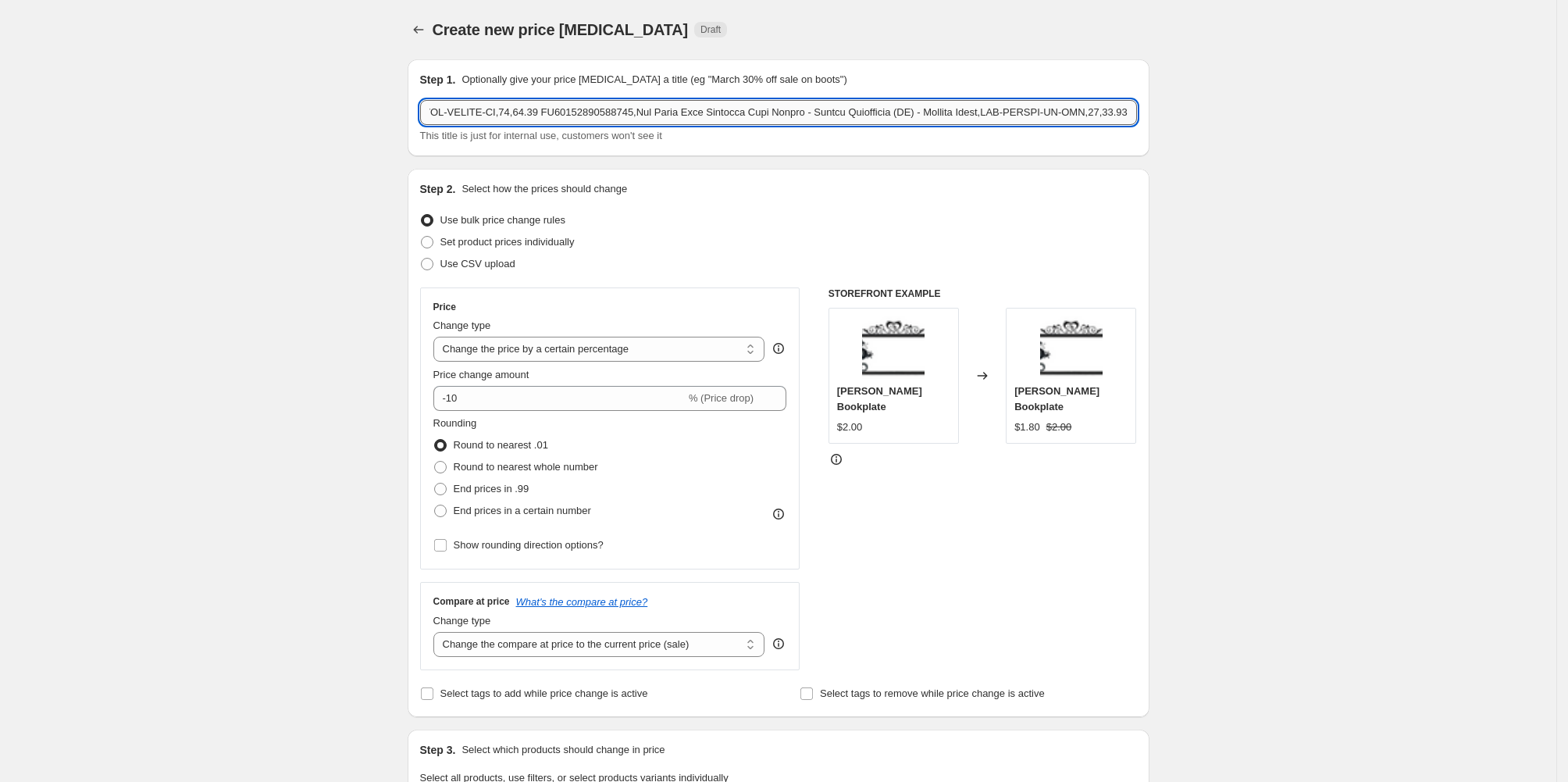
type input "[DATE], 202Variant ID,Variant Name,Variant SKU,Variant Price,Variant Compare At…"
click at [411, 36] on icon "Price change jobs" at bounding box center [419, 29] width 16 height 16
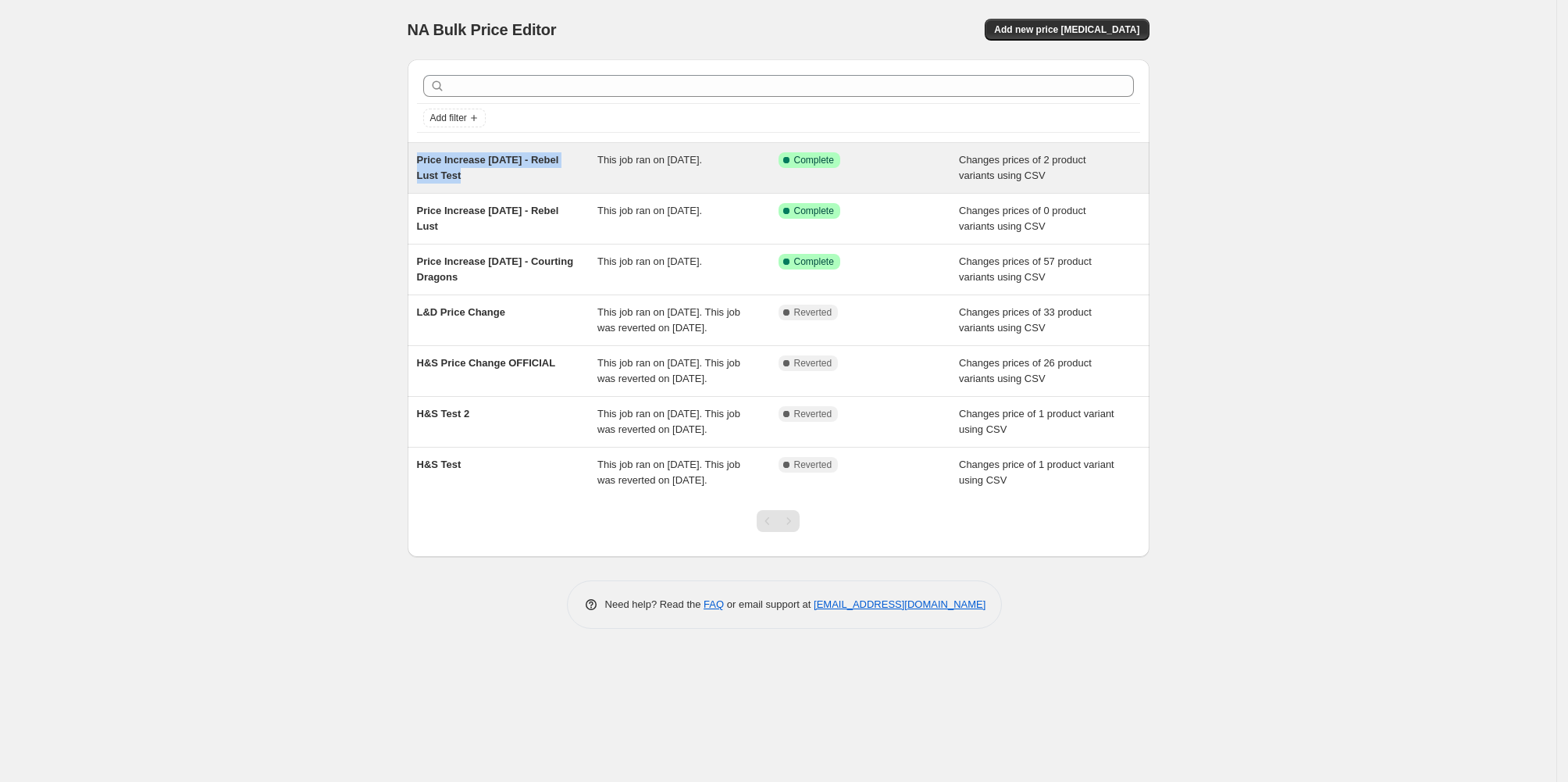
drag, startPoint x: 328, startPoint y: 195, endPoint x: 396, endPoint y: 218, distance: 71.8
click at [408, 193] on div "Price Increase [DATE] - Rebel Lust Test This job ran on [DATE]. Success Complet…" at bounding box center [779, 168] width 741 height 50
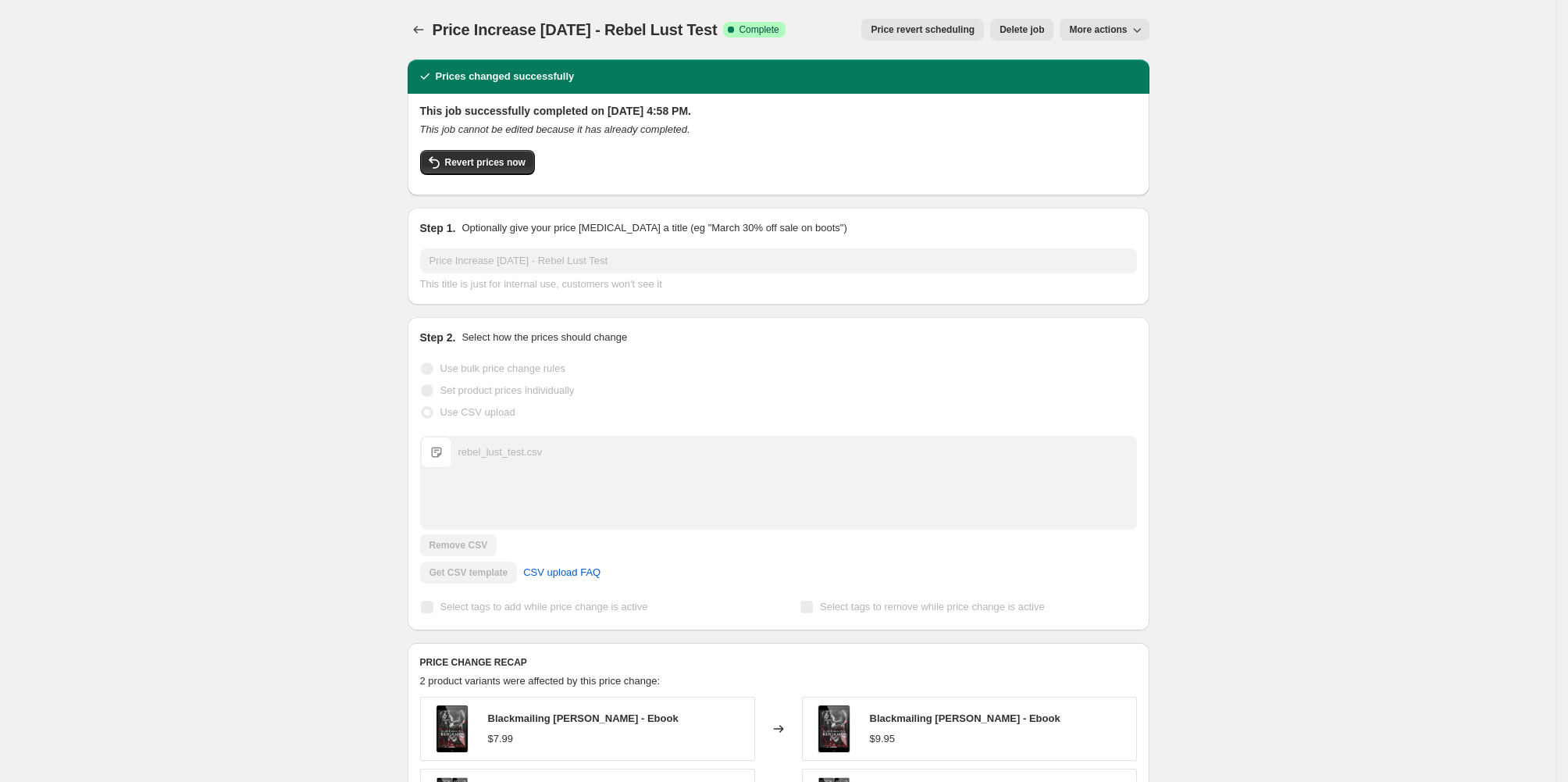
click at [432, 35] on span "Price Increase [DATE] - Rebel Lust Test" at bounding box center [575, 29] width 285 height 18
copy span "Price Increase [DATE] - Rebel Lust Test"
click at [411, 37] on icon "Price change jobs" at bounding box center [419, 29] width 16 height 16
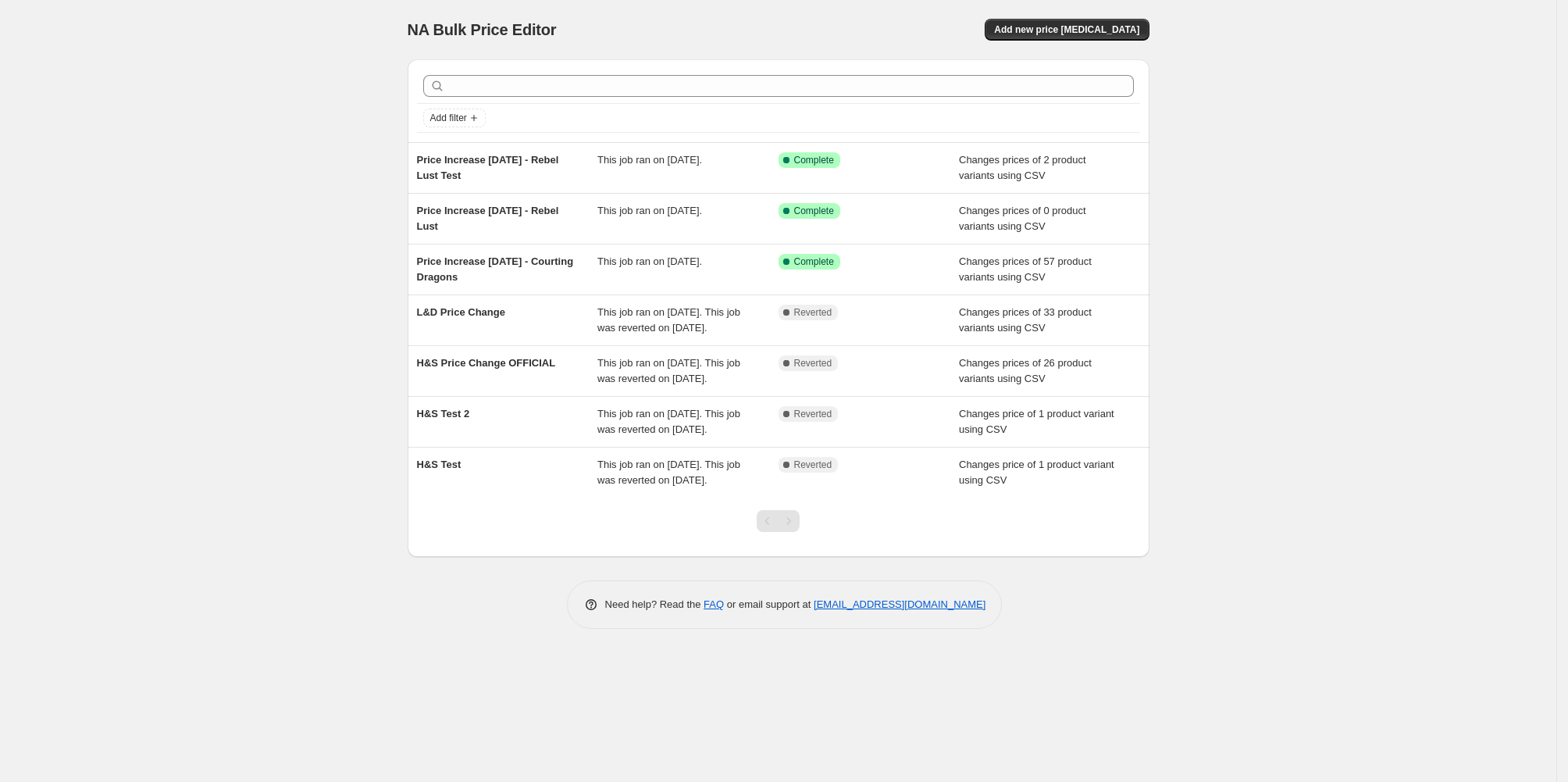
click at [1149, 21] on div "NA Bulk Price Editor. This page is ready NA Bulk Price Editor Add new price [ME…" at bounding box center [779, 29] width 741 height 60
click at [1139, 33] on span "Add new price [MEDICAL_DATA]" at bounding box center [1067, 29] width 145 height 13
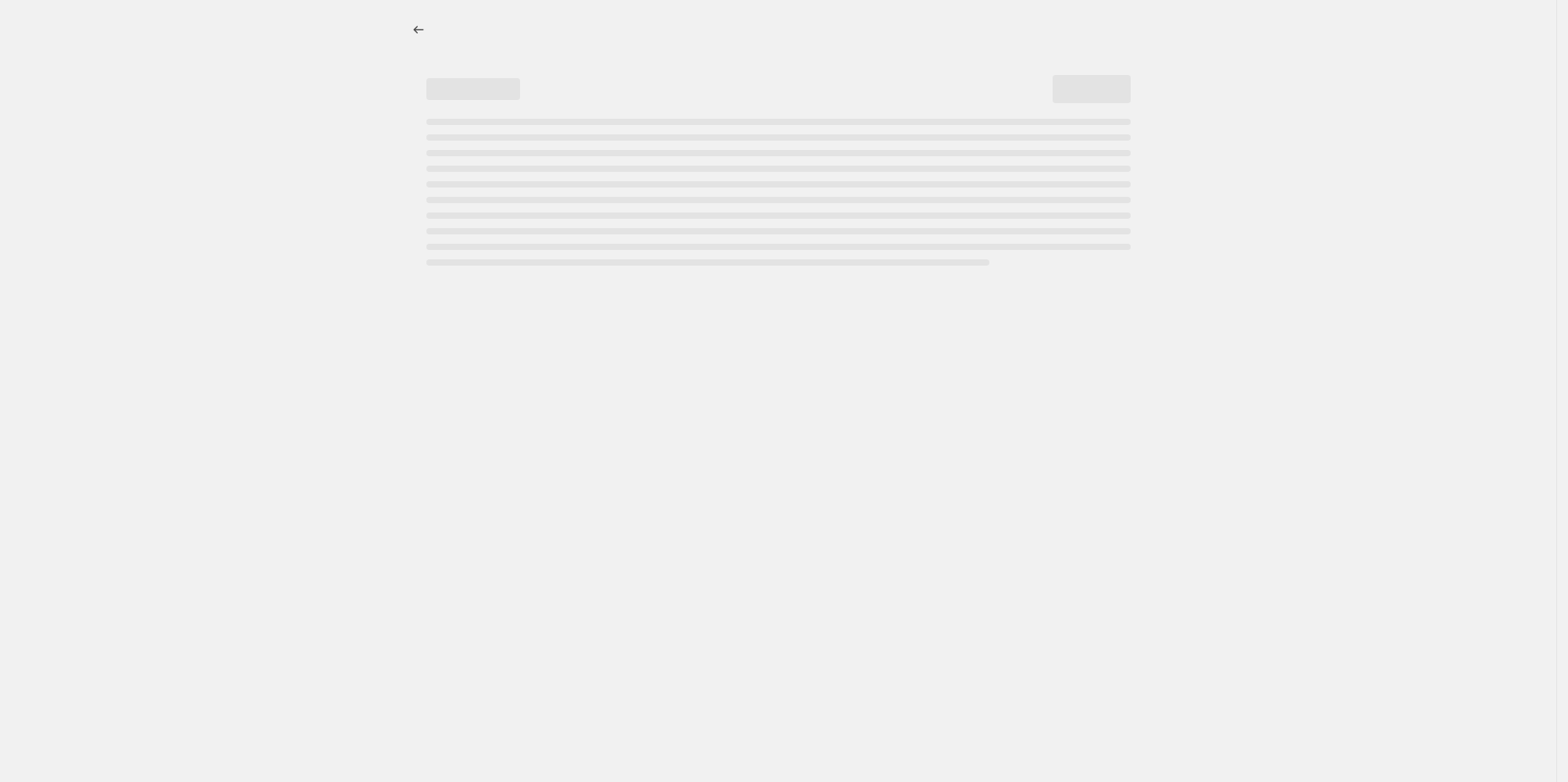
select select "percentage"
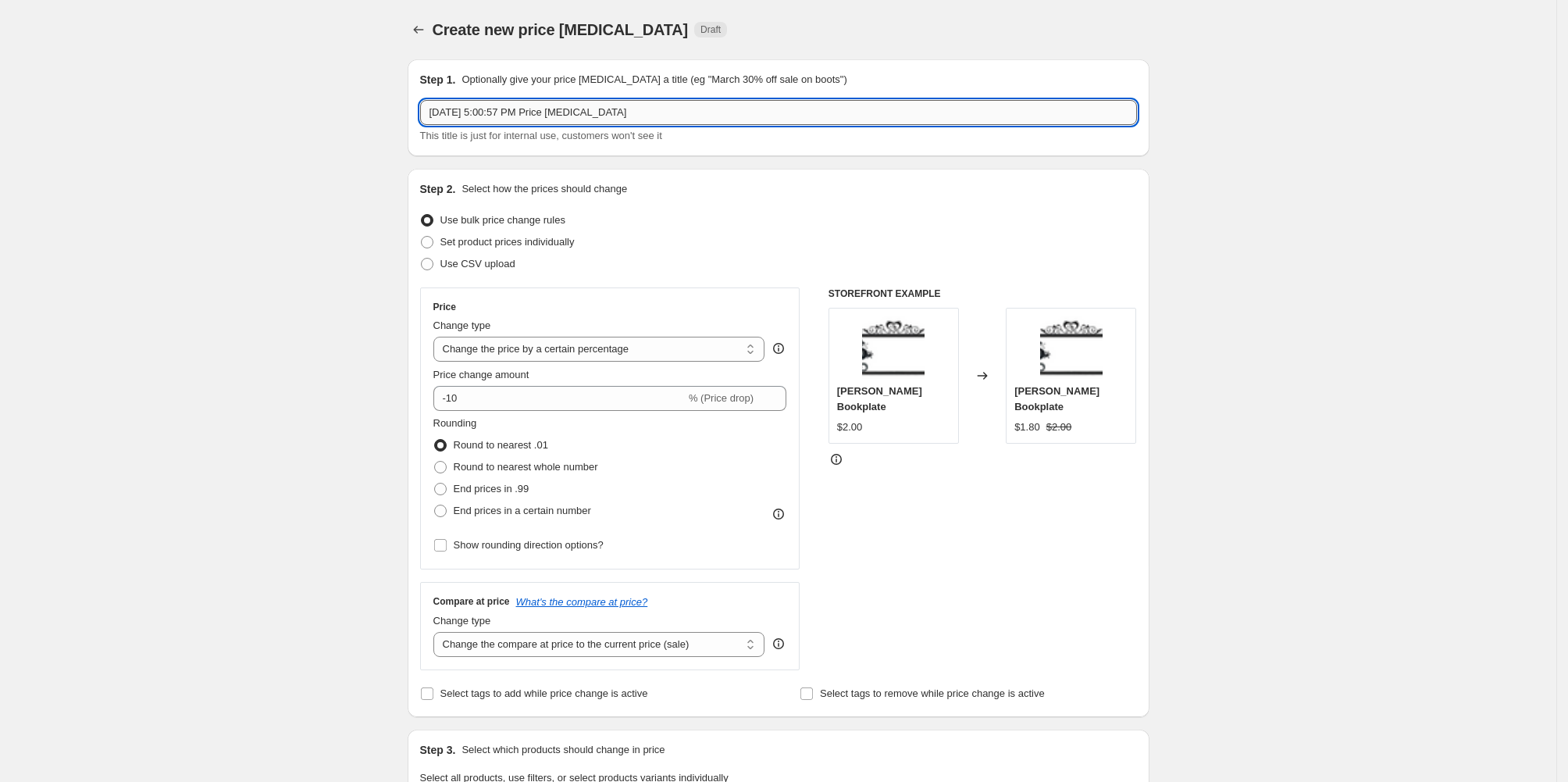
click at [421, 125] on input "[DATE] 5:00:57 PM Price [MEDICAL_DATA]" at bounding box center [778, 112] width 717 height 25
paste input "Price Increase [DATE] - Rebel Lust Test"
type input "Price Increase [DATE] - Rebel Lust Complete"
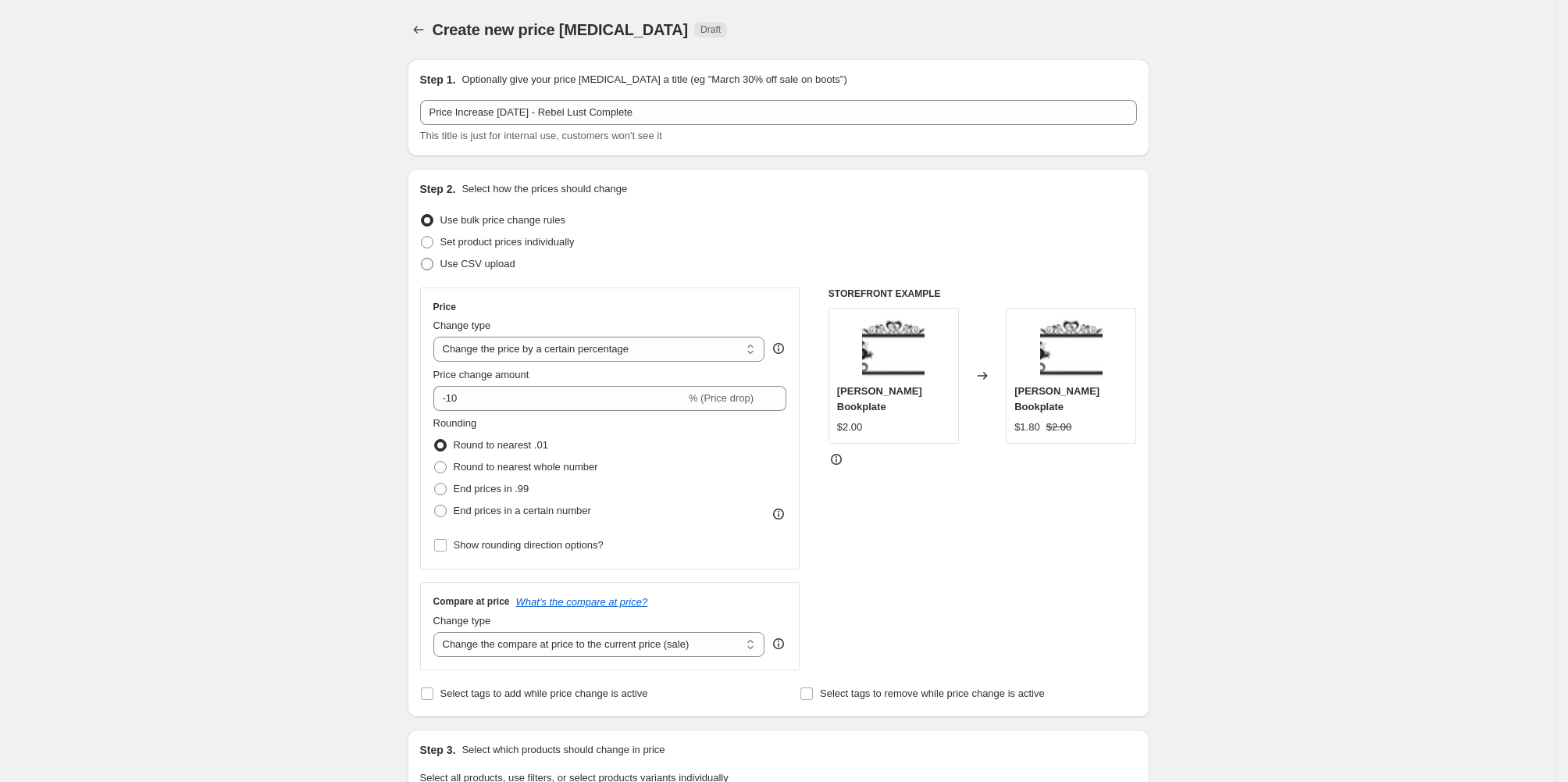
click at [421, 270] on span at bounding box center [427, 264] width 13 height 13
click at [421, 259] on input "Use CSV upload" at bounding box center [421, 258] width 1 height 1
radio input "true"
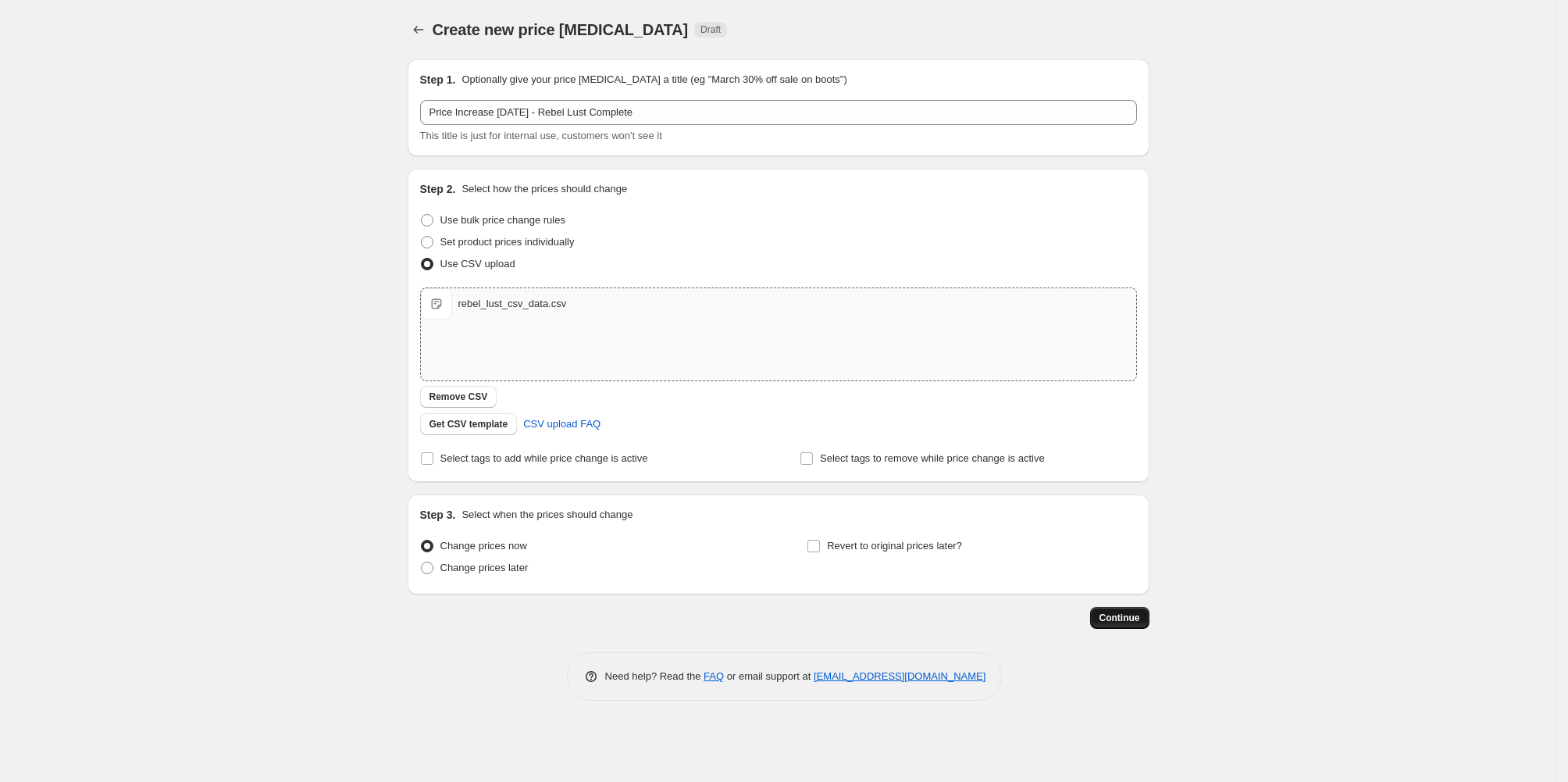
click at [1139, 624] on span "Continue" at bounding box center [1119, 617] width 40 height 13
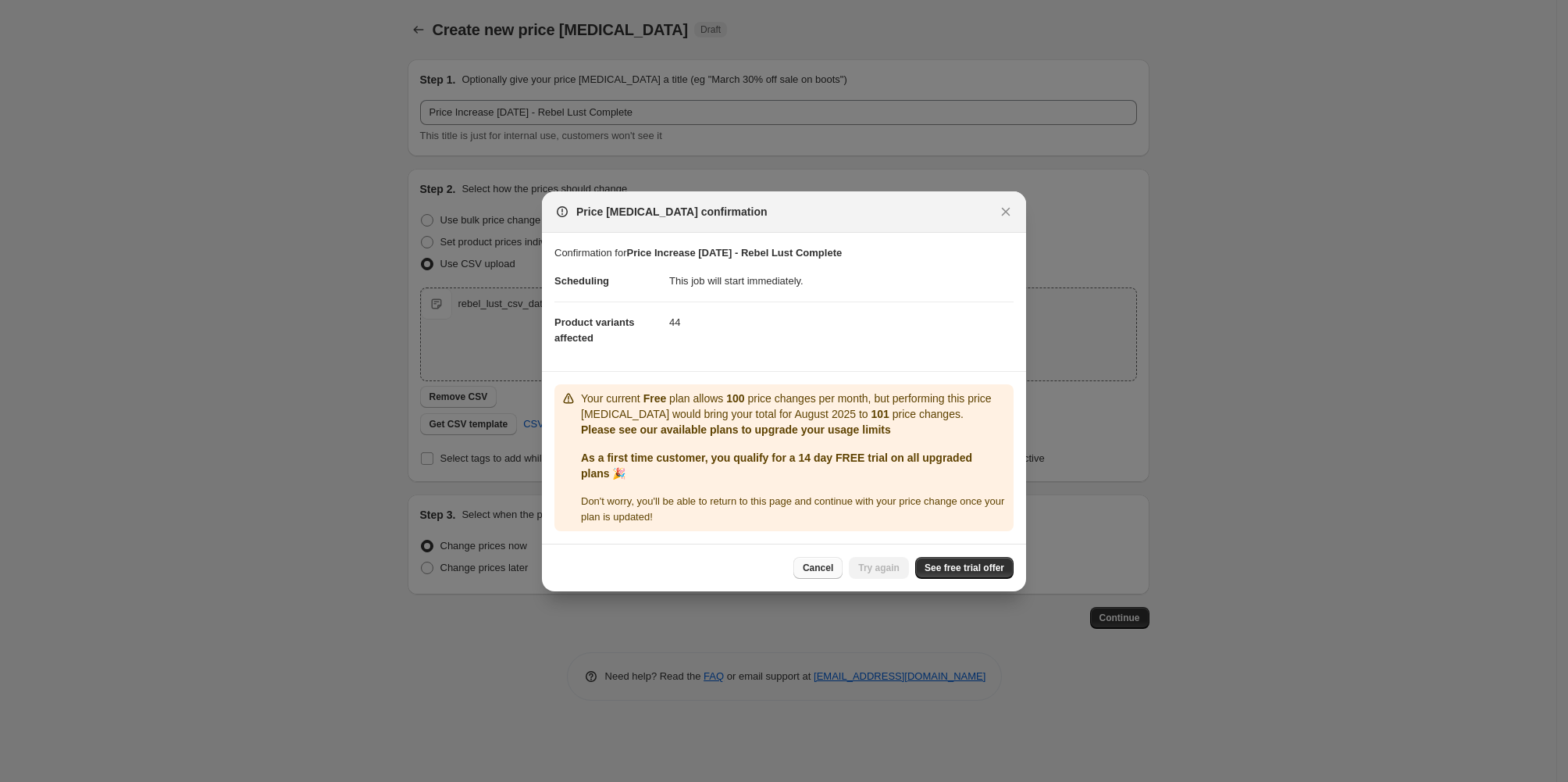
click at [818, 574] on span "Cancel" at bounding box center [817, 567] width 30 height 13
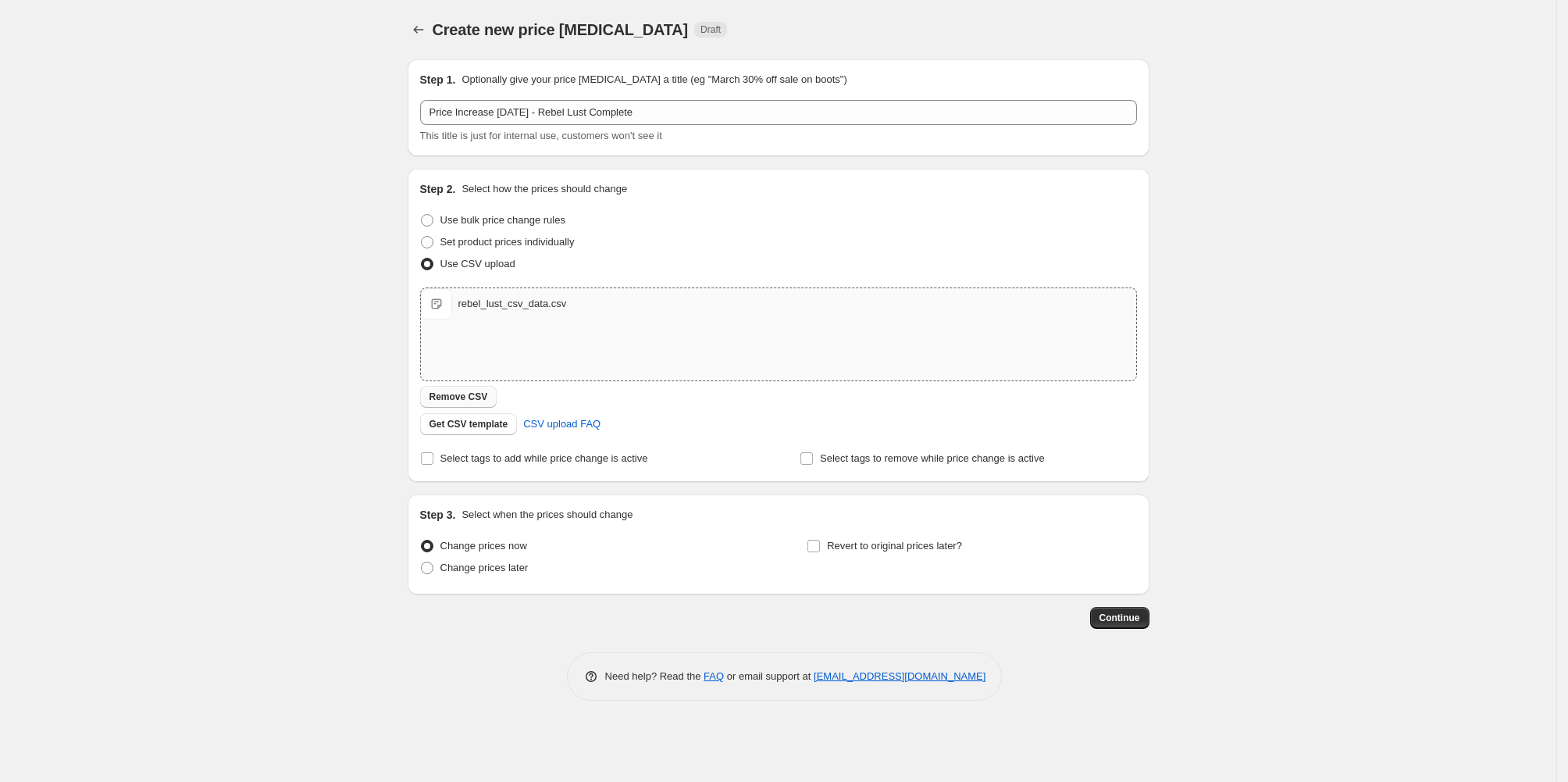
click at [430, 403] on span "Remove CSV" at bounding box center [459, 396] width 59 height 13
click at [1139, 624] on span "Continue" at bounding box center [1119, 617] width 40 height 13
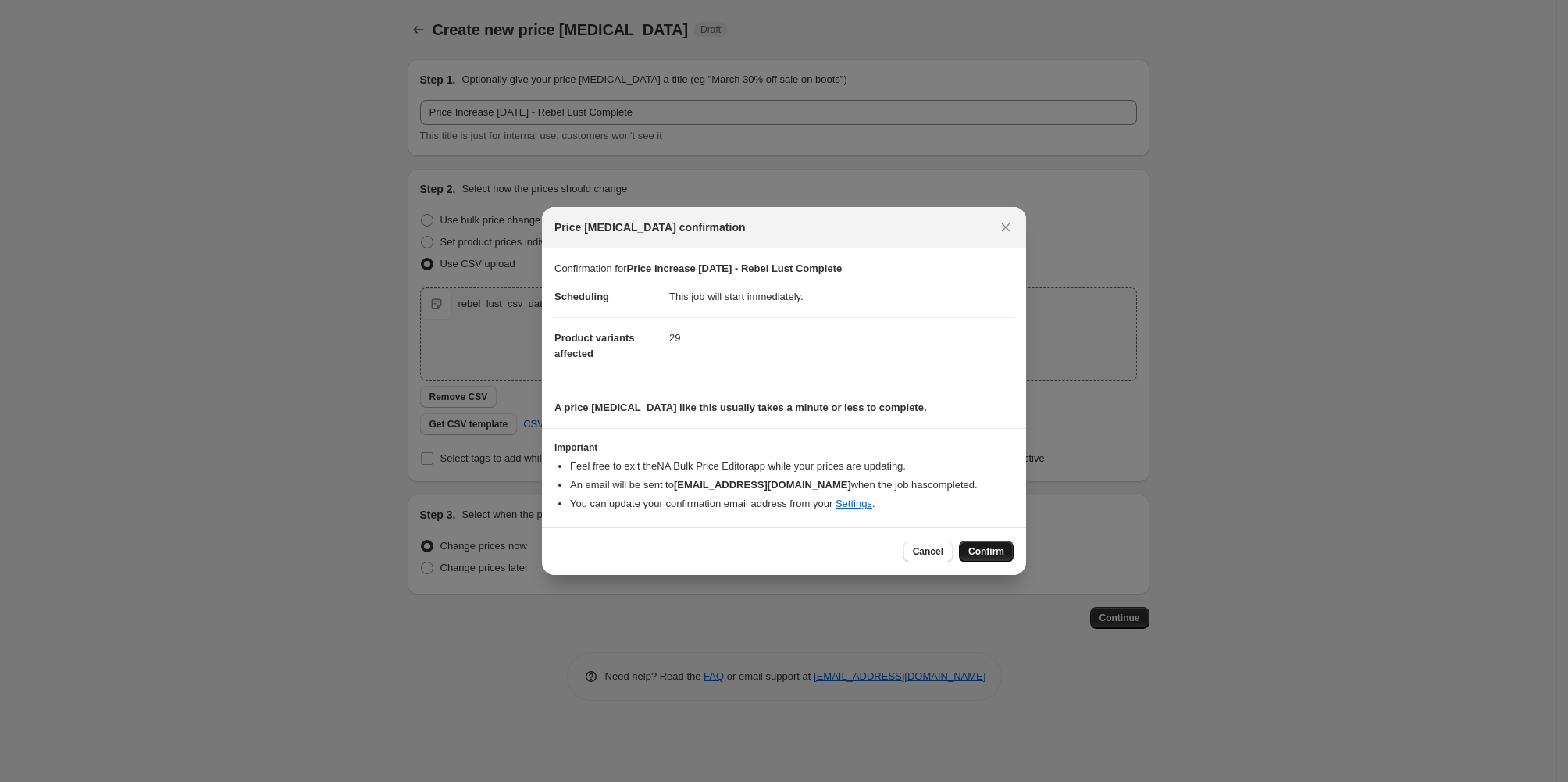
click at [1004, 557] on span "Confirm" at bounding box center [986, 551] width 36 height 13
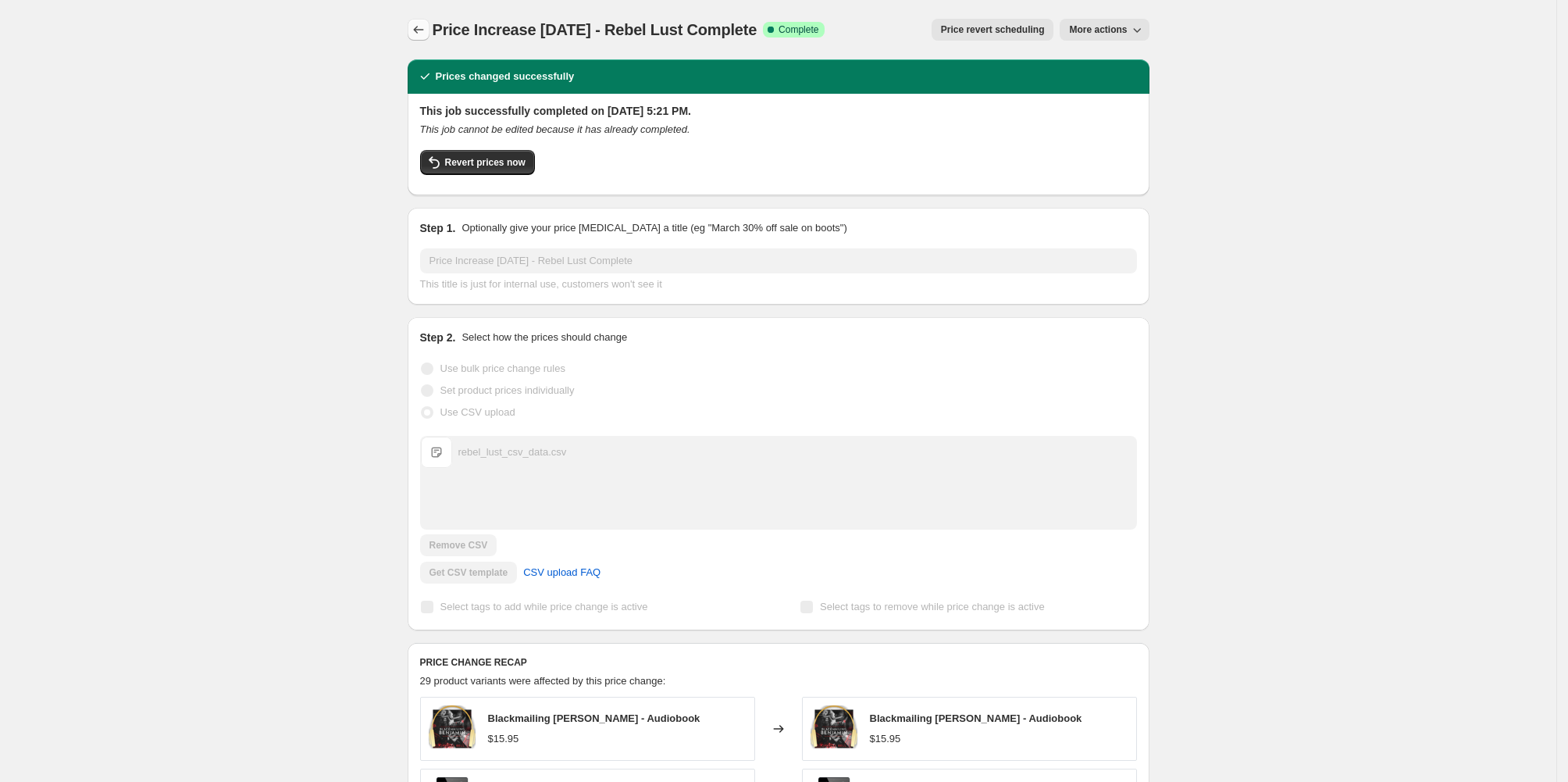
click at [411, 37] on icon "Price change jobs" at bounding box center [419, 29] width 16 height 16
